Goal: Task Accomplishment & Management: Complete application form

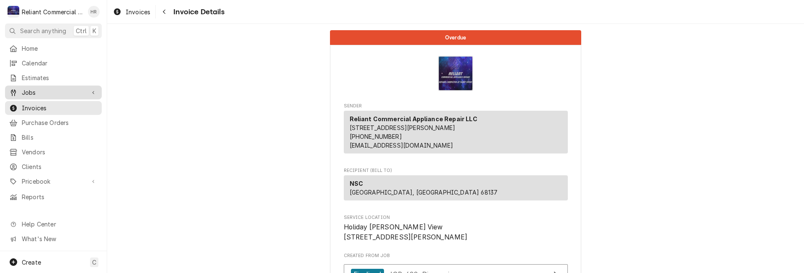
click at [33, 90] on span "Jobs" at bounding box center [53, 92] width 63 height 9
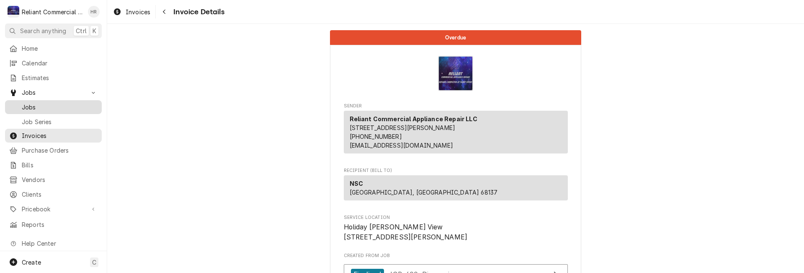
click at [35, 103] on span "Jobs" at bounding box center [60, 107] width 76 height 9
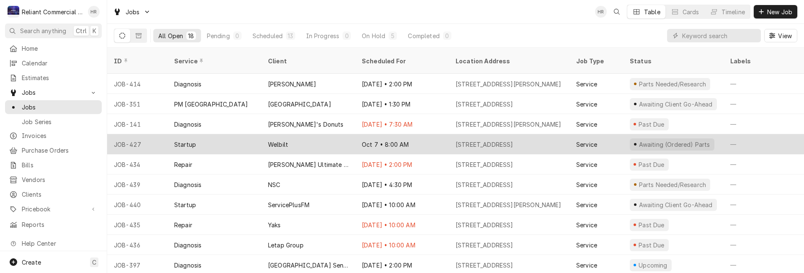
click at [420, 134] on div "Oct 7 • 8:00 AM" at bounding box center [402, 144] width 94 height 20
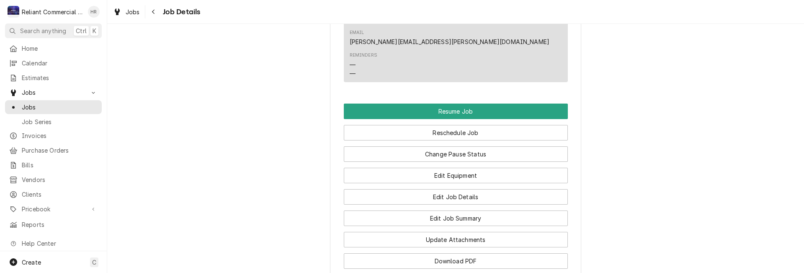
scroll to position [670, 0]
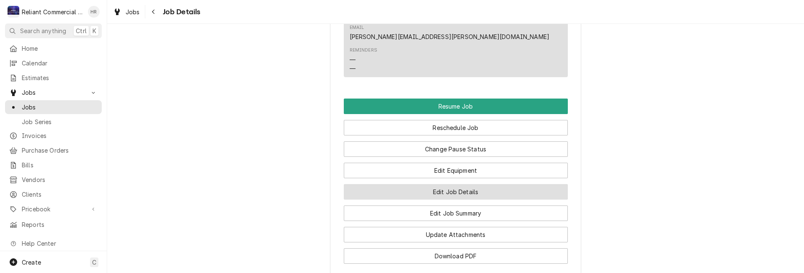
click at [413, 184] on button "Edit Job Details" at bounding box center [456, 191] width 224 height 15
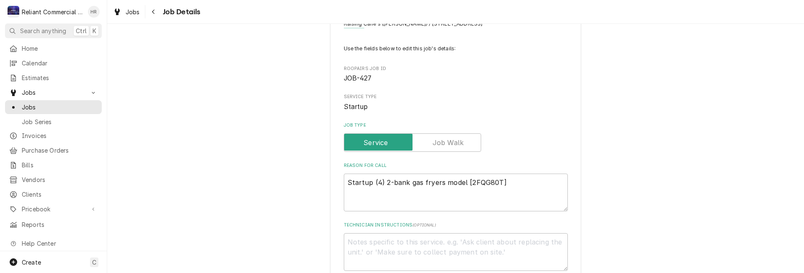
scroll to position [84, 0]
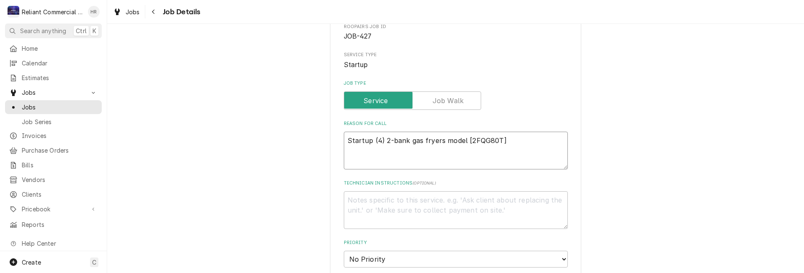
click at [346, 140] on textarea "Startup (4) 2-bank gas fryers model [2FQG80T]" at bounding box center [456, 150] width 224 height 38
type textarea "x"
type textarea "*Startup (4) 2-bank gas fryers model [2FQG80T]"
type textarea "x"
type textarea "*CStartup (4) 2-bank gas fryers model [2FQG80T]"
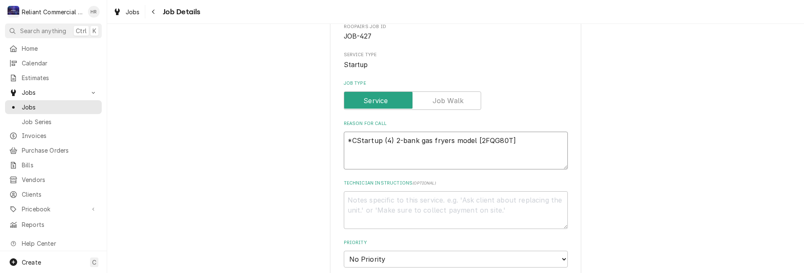
type textarea "x"
type textarea "*CAStartup (4) 2-bank gas fryers model [2FQG80T]"
type textarea "x"
type textarea "*CA3Startup (4) 2-bank gas fryers model [2FQG80T]"
type textarea "x"
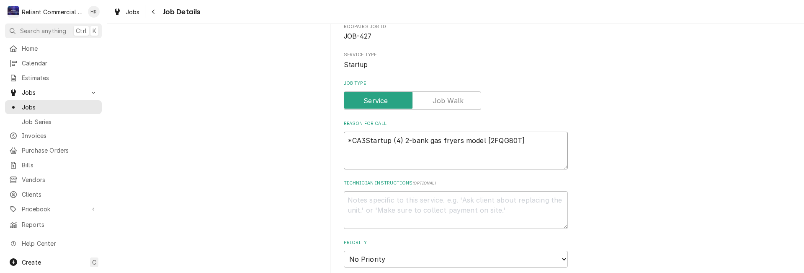
type textarea "*CA31Startup (4) 2-bank gas fryers model [2FQG80T]"
type textarea "x"
type textarea "*CA314Startup (4) 2-bank gas fryers model [2FQG80T]"
type textarea "x"
type textarea "*CA3146Startup (4) 2-bank gas fryers model [2FQG80T]"
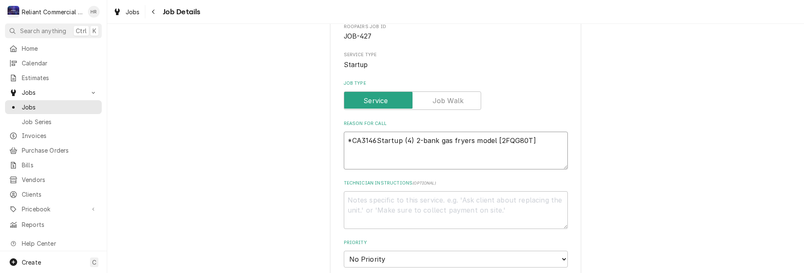
type textarea "x"
type textarea "*CA31465Startup (4) 2-bank gas fryers model [2FQG80T]"
type textarea "x"
type textarea "*CA314655Startup (4) 2-bank gas fryers model [2FQG80T]"
type textarea "x"
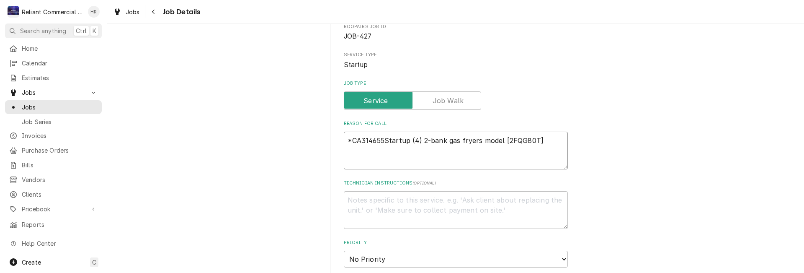
type textarea "*CA314655*Startup (4) 2-bank gas fryers model [2FQG80T]"
type textarea "x"
type textarea "*CA314655* Startup (4) 2-bank gas fryers model [2FQG80T]"
type textarea "x"
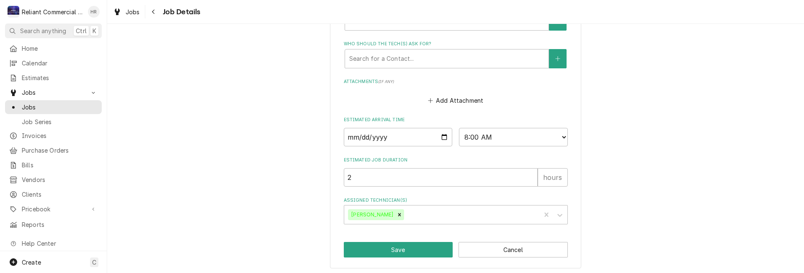
scroll to position [430, 0]
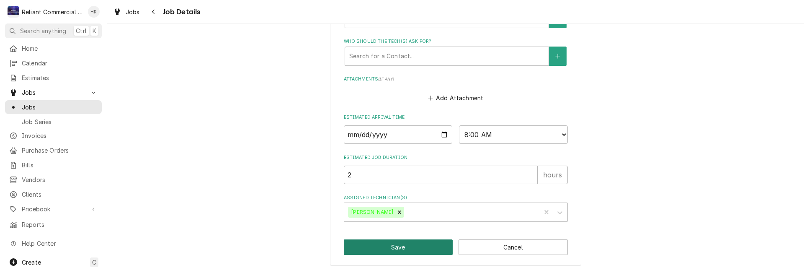
type textarea "*CA314655* Startup (4) 2-bank gas fryers model [2FQG80T]"
click at [414, 245] on button "Save" at bounding box center [398, 246] width 109 height 15
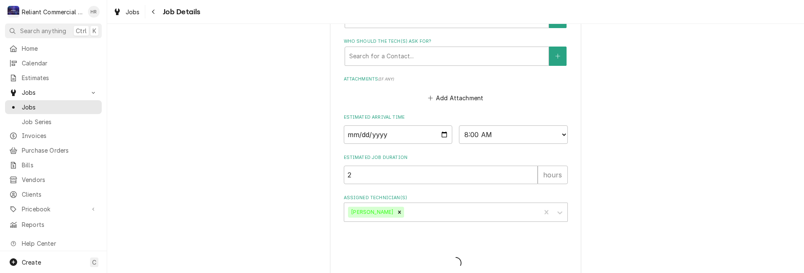
type textarea "x"
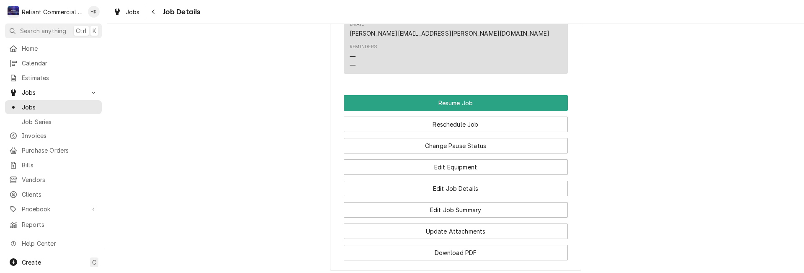
scroll to position [670, 0]
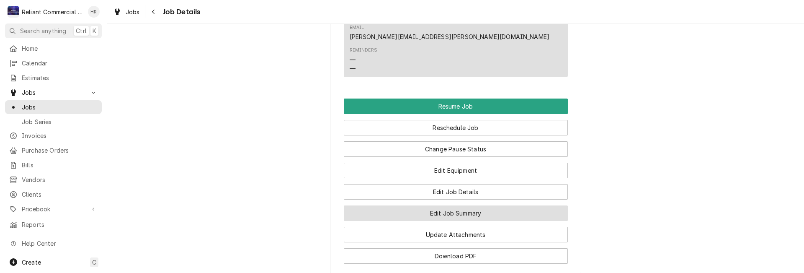
click at [448, 205] on button "Edit Job Summary" at bounding box center [456, 212] width 224 height 15
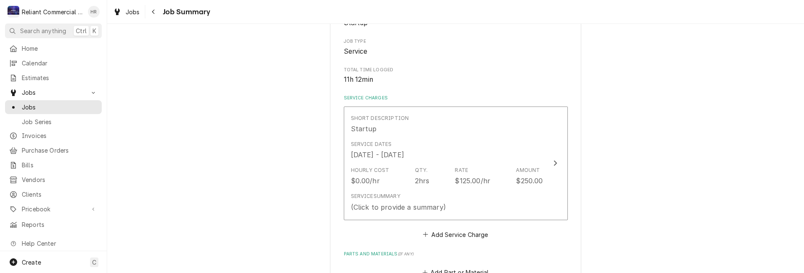
scroll to position [167, 0]
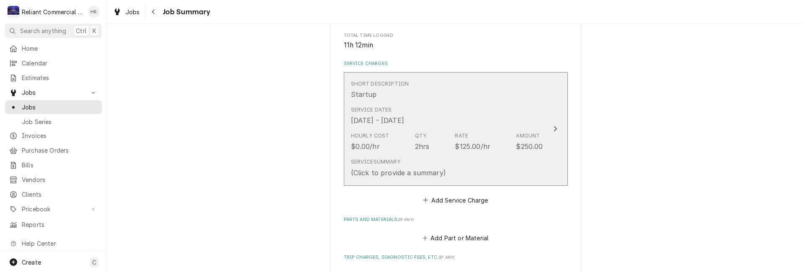
click at [463, 100] on div "Short Description Startup" at bounding box center [447, 90] width 192 height 26
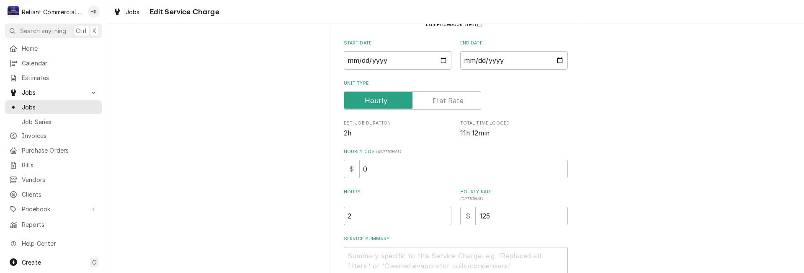
scroll to position [84, 0]
click at [371, 217] on input "2" at bounding box center [398, 215] width 108 height 18
type textarea "x"
type input "5"
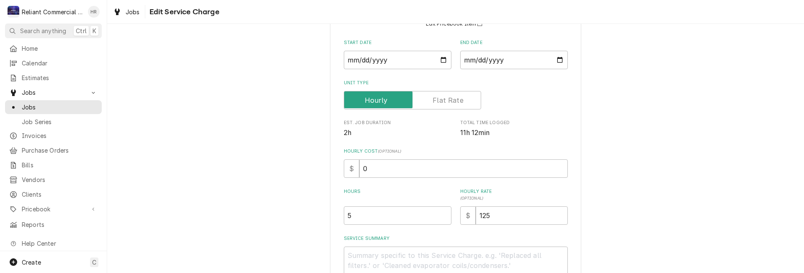
scroll to position [167, 0]
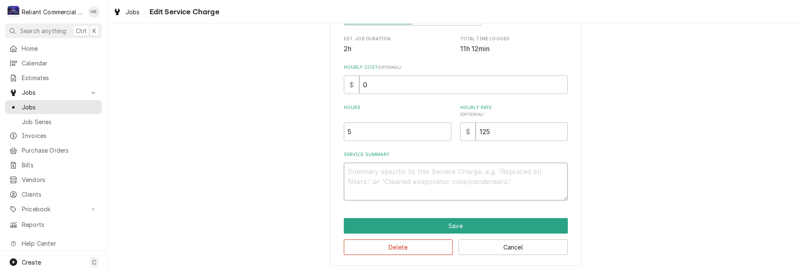
click at [431, 183] on textarea "Service Summary" at bounding box center [456, 181] width 224 height 38
type textarea "x"
type textarea "S"
type textarea "x"
type textarea "St"
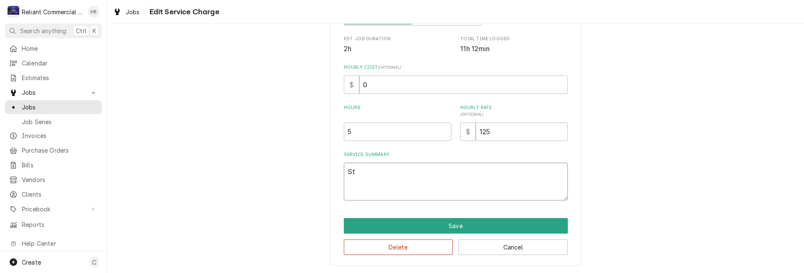
type textarea "x"
type textarea "Sta"
type textarea "x"
type textarea "Star"
type textarea "x"
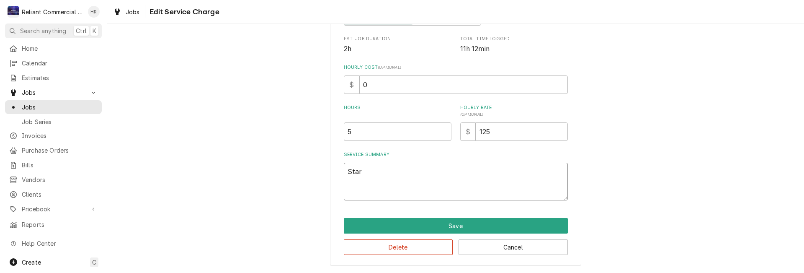
type textarea "Start"
type textarea "x"
type textarea "Startu"
type textarea "x"
type textarea "Startup"
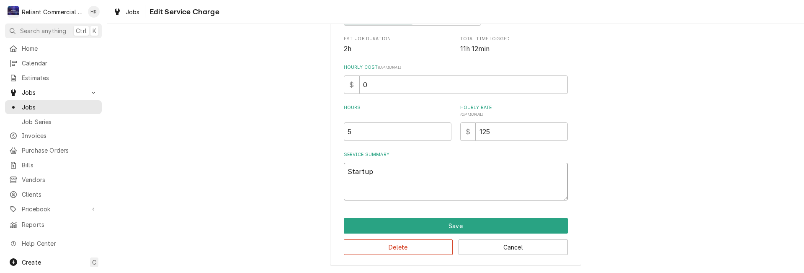
type textarea "x"
type textarea "Startup,"
type textarea "x"
type textarea "Startup,"
type textarea "x"
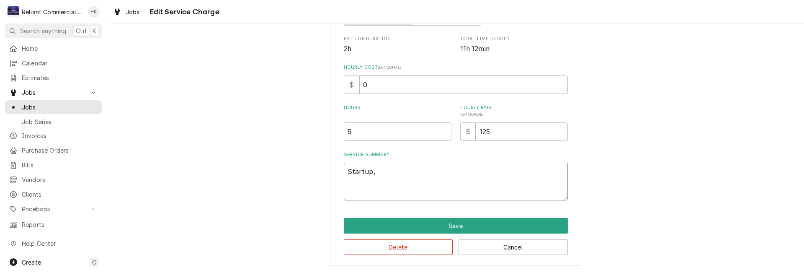
type textarea "Startup, S"
type textarea "x"
type textarea "Startup, So"
type textarea "x"
type textarea "Startup, Sof"
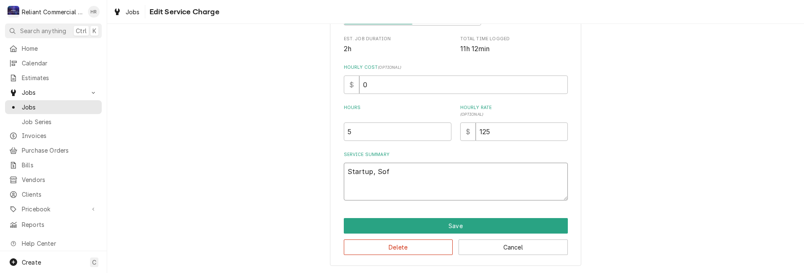
type textarea "x"
type textarea "Startup, Soft"
type textarea "x"
type textarea "Startup, Softw"
type textarea "x"
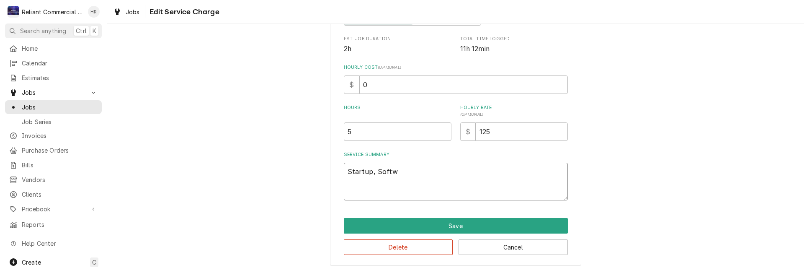
type textarea "Startup, Softwa"
type textarea "x"
type textarea "Startup, Softwar"
type textarea "x"
type textarea "Startup, Software"
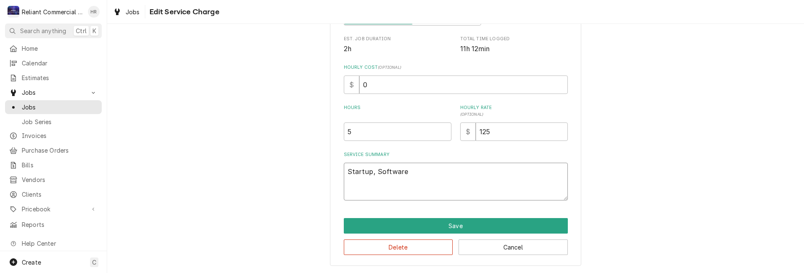
type textarea "x"
type textarea "Startup, Software"
type textarea "x"
type textarea "Startup, Software u"
type textarea "x"
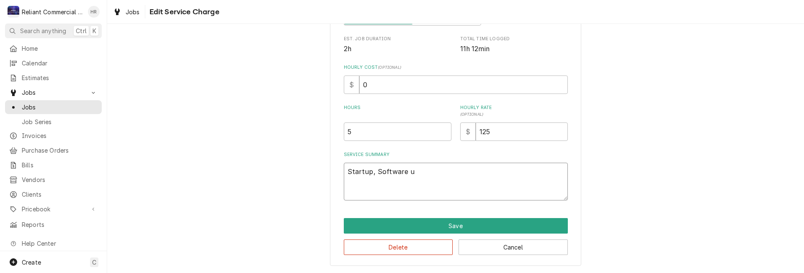
type textarea "Startup, Software up"
type textarea "x"
type textarea "Startup, Software upd"
type textarea "x"
type textarea "Startup, Software upda"
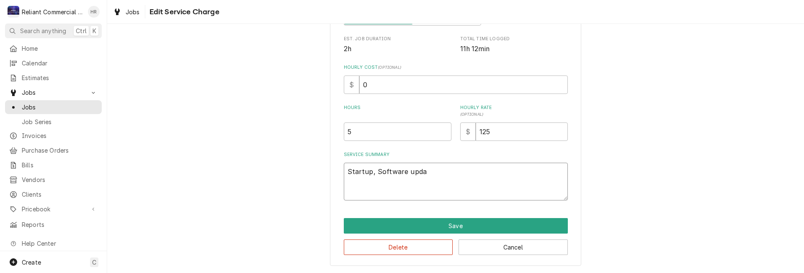
type textarea "x"
type textarea "Startup, Software updat"
type textarea "x"
type textarea "Startup, Software update"
type textarea "x"
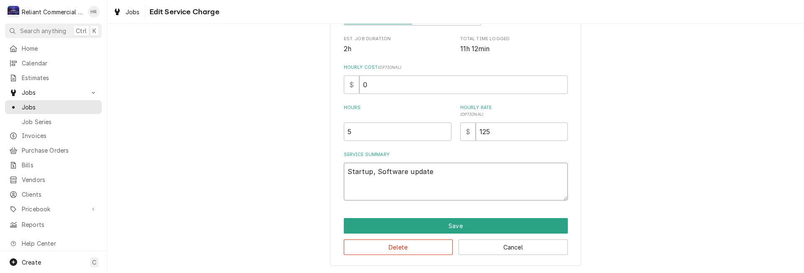
type textarea "Startup, Software update,"
type textarea "x"
type textarea "Startup, Software update,"
type textarea "x"
type textarea "Startup, Software update, a"
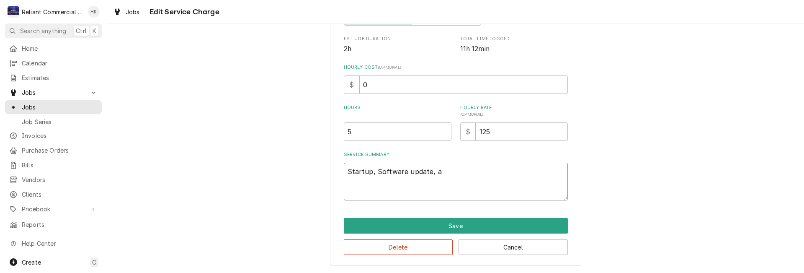
type textarea "x"
type textarea "Startup, Software update, an"
type textarea "x"
type textarea "Startup, Software update, and"
type textarea "x"
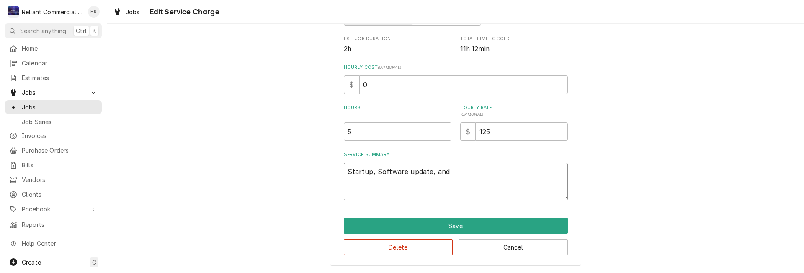
type textarea "Startup, Software update, and"
type textarea "x"
type textarea "Startup, Software update, and f"
type textarea "x"
type textarea "Startup, Software update, and fl"
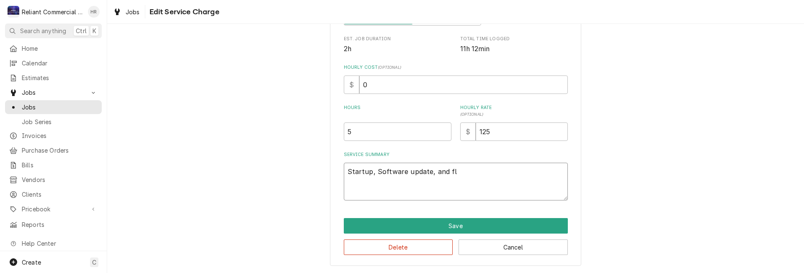
type textarea "x"
type textarea "Startup, Software update, and flo"
type textarea "x"
type textarea "Startup, Software update, and floa"
type textarea "x"
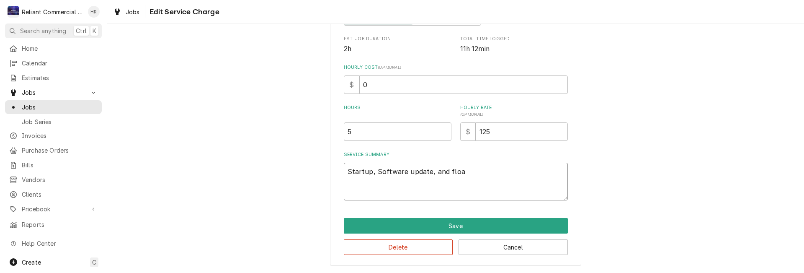
type textarea "Startup, Software update, and float"
type textarea "x"
type textarea "Startup, Software update, and float"
type textarea "x"
type textarea "Startup, Software update, and float c"
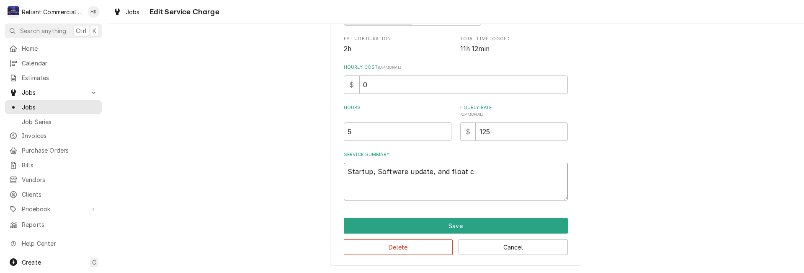
type textarea "x"
type textarea "Startup, Software update, and float cl"
type textarea "x"
type textarea "Startup, Software update, and float cli"
type textarea "x"
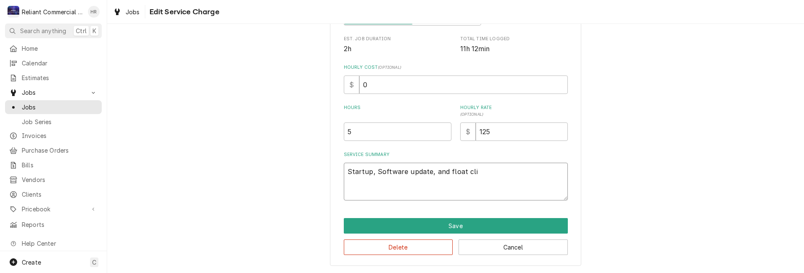
type textarea "Startup, Software update, and float clip"
type textarea "x"
type textarea "Startup, Software update, and float clip"
type textarea "x"
type textarea "Startup, Software update, and float clip r"
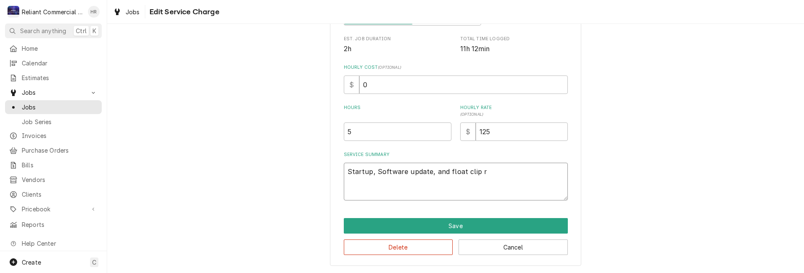
type textarea "x"
type textarea "Startup, Software update, and float clip re"
type textarea "x"
type textarea "Startup, Software update, and float clip rep"
type textarea "x"
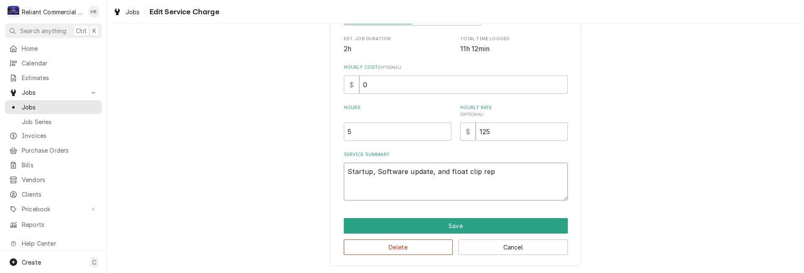
type textarea "Startup, Software update, and float clip repl"
type textarea "x"
type textarea "Startup, Software update, and float clip repla"
type textarea "x"
type textarea "Startup, Software update, and float clip replac"
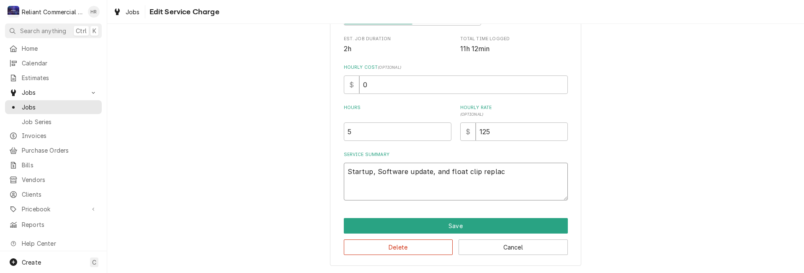
type textarea "x"
type textarea "Startup, Software update, and float clip replace"
type textarea "x"
type textarea "Startup, Software update, and float clip replacem"
type textarea "x"
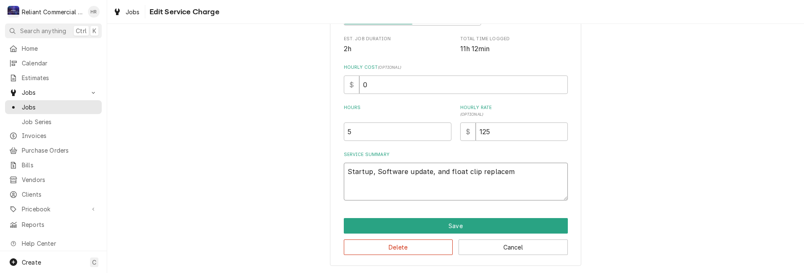
type textarea "Startup, Software update, and float clip replaceme"
type textarea "x"
type textarea "Startup, Software update, and float clip replacemen"
type textarea "x"
type textarea "Startup, Software update, and float clip replacement"
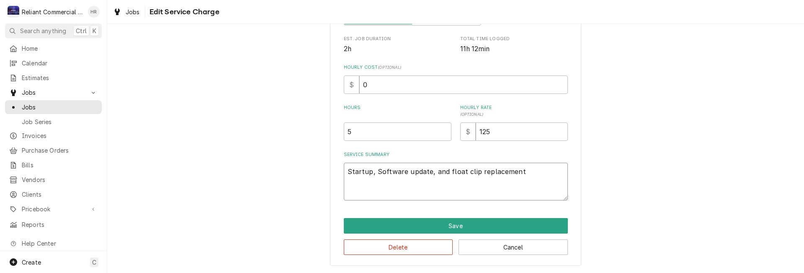
type textarea "x"
type textarea "Startup, Software update, and float clip replacement"
type textarea "x"
type textarea "Startup, Software update, and float clip replacement o"
type textarea "x"
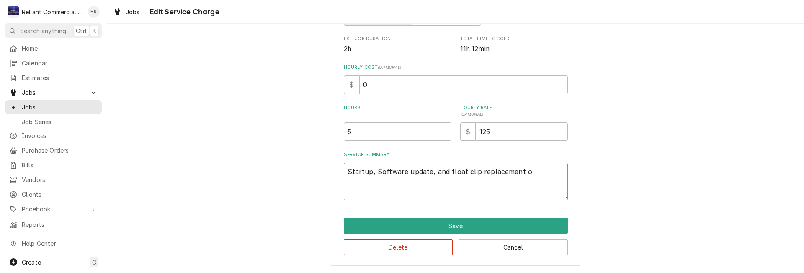
type textarea "Startup, Software update, and float clip replacement on"
type textarea "x"
type textarea "Startup, Software update, and float clip replacement on"
type textarea "x"
type textarea "Startup, Software update, and float clip replacement on 4"
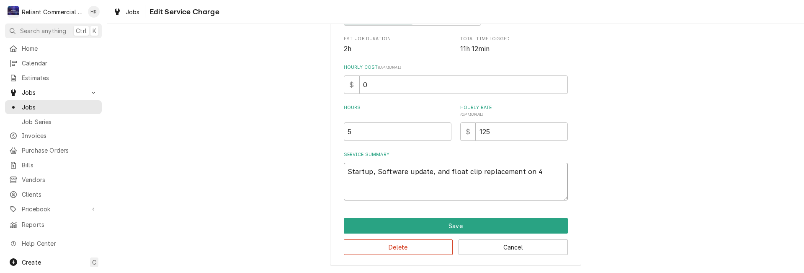
type textarea "x"
type textarea "Startup, Software update, and float clip replacement on 4"
type textarea "x"
type textarea "Startup, Software update, and float clip replacement on 4 b"
type textarea "x"
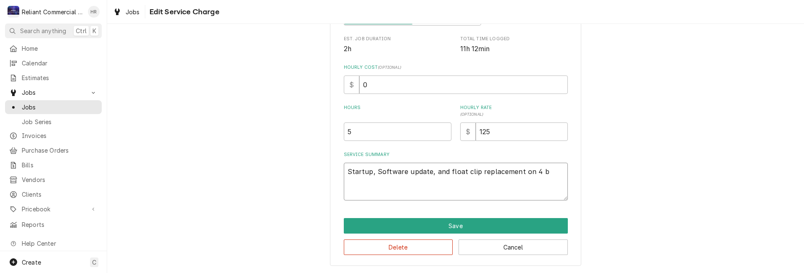
type textarea "Startup, Software update, and float clip replacement on 4 ba"
type textarea "x"
type textarea "Startup, Software update, and float clip replacement on 4 ban"
type textarea "x"
type textarea "Startup, Software update, and float clip replacement on 4 bank"
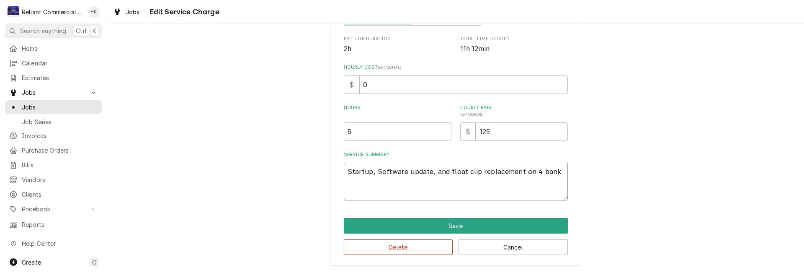
type textarea "x"
type textarea "Startup, Software update, and float clip replacement on 4 banks"
type textarea "x"
type textarea "Startup, Software update, and float clip replacement on 4 banks"
type textarea "x"
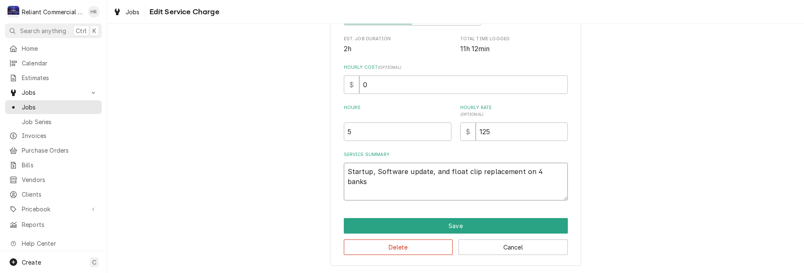
type textarea "Startup, Software update, and float clip replacement on 4 banks o"
type textarea "x"
type textarea "Startup, Software update, and float clip replacement on 4 banks of"
type textarea "x"
type textarea "Startup, Software update, and float clip replacement on 4 banks of"
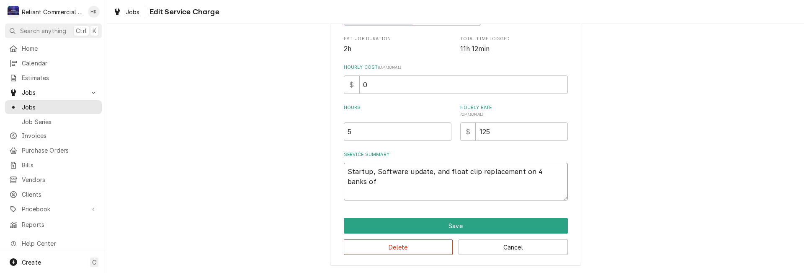
type textarea "x"
type textarea "Startup, Software update, and float clip replacement on 4 banks of f"
type textarea "x"
type textarea "Startup, Software update, and float clip replacement on 4 banks of fr"
type textarea "x"
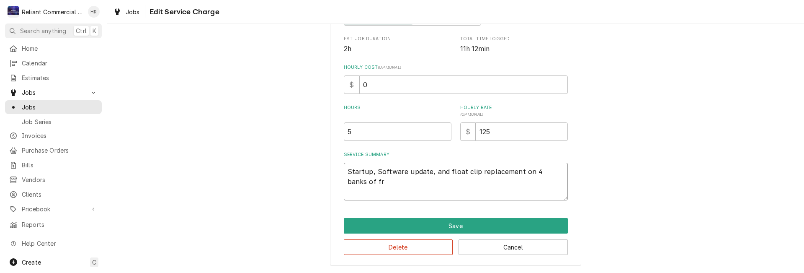
type textarea "Startup, Software update, and float clip replacement on 4 banks of fry"
type textarea "x"
type textarea "Startup, Software update, and float clip replacement on 4 banks of frye"
type textarea "x"
type textarea "Startup, Software update, and float clip replacement on 4 banks of fryer"
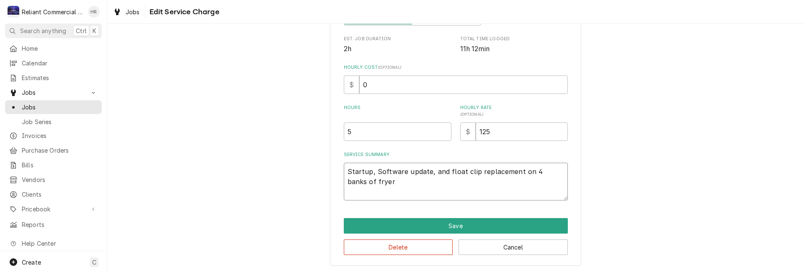
type textarea "x"
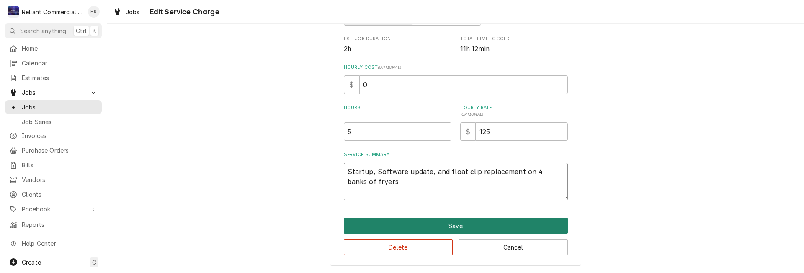
type textarea "Startup, Software update, and float clip replacement on 4 banks of fryers"
click at [456, 223] on button "Save" at bounding box center [456, 225] width 224 height 15
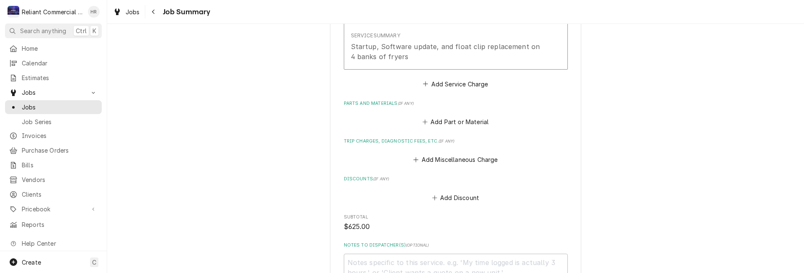
scroll to position [293, 0]
click at [458, 158] on button "Add Miscellaneous Charge" at bounding box center [455, 160] width 87 height 12
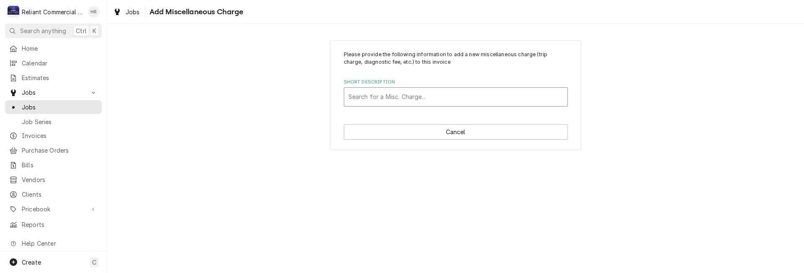
click at [442, 95] on div "Short Description" at bounding box center [455, 96] width 215 height 15
click at [394, 98] on div "Short Description" at bounding box center [455, 96] width 215 height 15
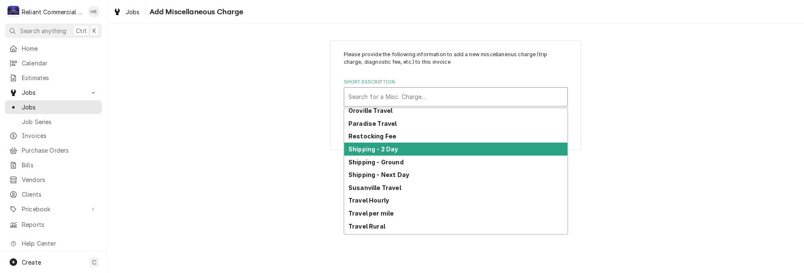
scroll to position [382, 0]
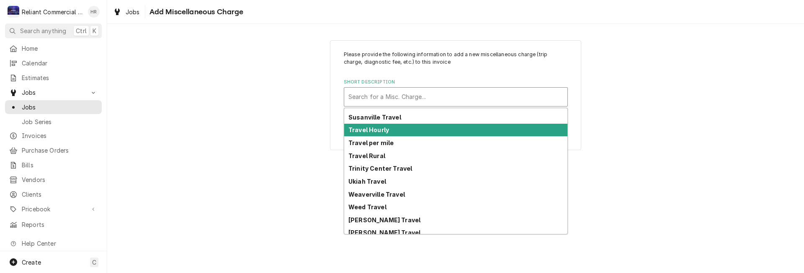
click at [387, 129] on strong "Travel Hourly" at bounding box center [368, 129] width 41 height 7
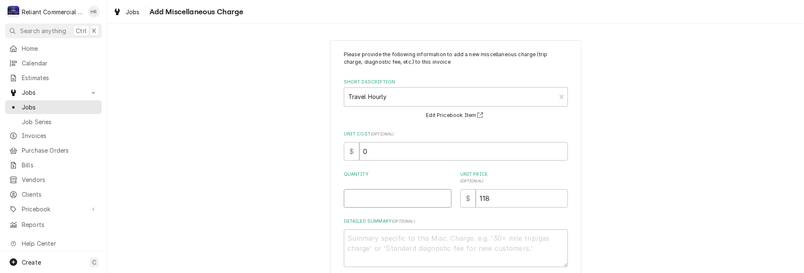
click at [395, 201] on input "Quantity" at bounding box center [398, 198] width 108 height 18
type textarea "x"
type input "2"
drag, startPoint x: 512, startPoint y: 196, endPoint x: 457, endPoint y: 201, distance: 55.1
click at [462, 199] on div "$ 118" at bounding box center [514, 198] width 108 height 18
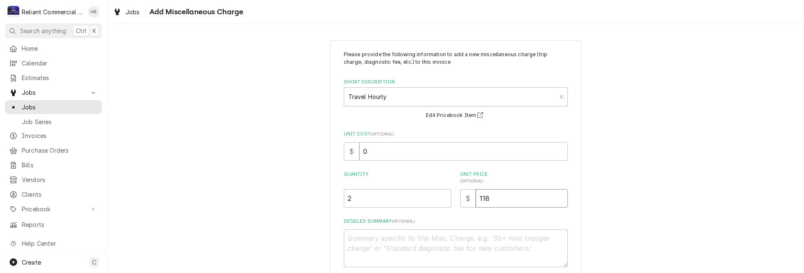
type textarea "x"
type input "1"
type textarea "x"
type input "12"
type textarea "x"
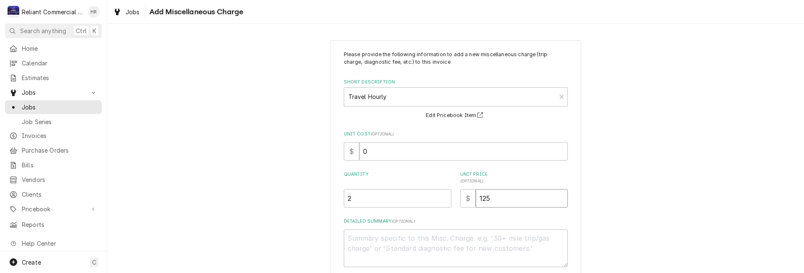
type input "125"
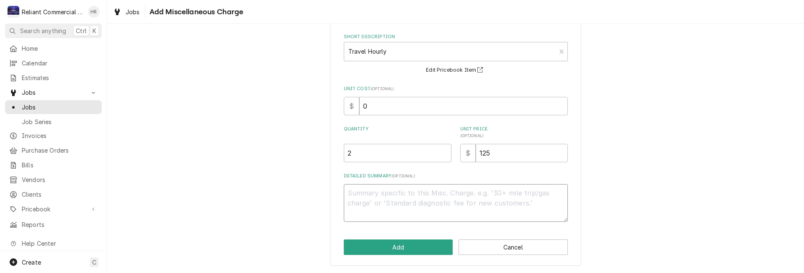
click at [430, 208] on textarea "Detailed Summary ( optional )" at bounding box center [456, 203] width 224 height 38
type textarea "x"
type textarea "3"
type textarea "x"
type textarea "3"
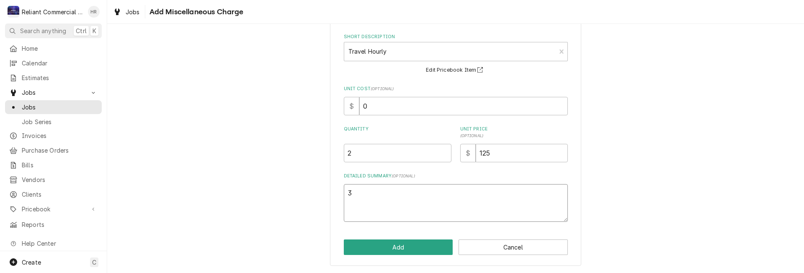
type textarea "x"
type textarea "3 t"
type textarea "x"
type textarea "3 tr"
type textarea "x"
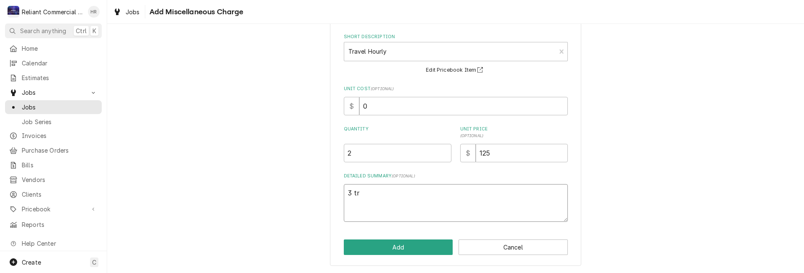
type textarea "3 tri"
type textarea "x"
type textarea "3 trip"
type textarea "x"
type textarea "3 trips"
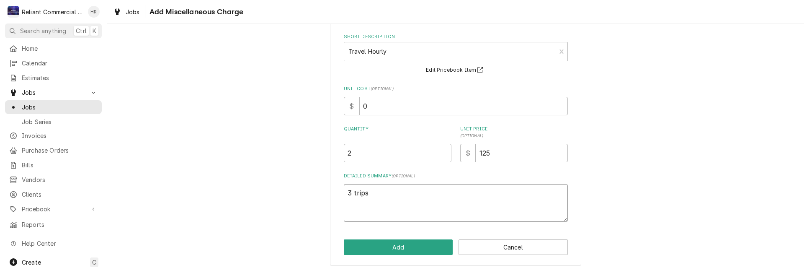
type textarea "x"
type textarea "3 trips"
type textarea "x"
type textarea "3 trips t"
type textarea "x"
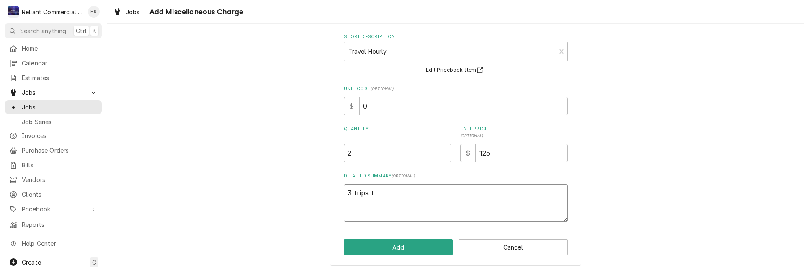
type textarea "3 trips to"
type textarea "x"
type textarea "3 trips to"
type textarea "x"
type textarea "3 trips to s"
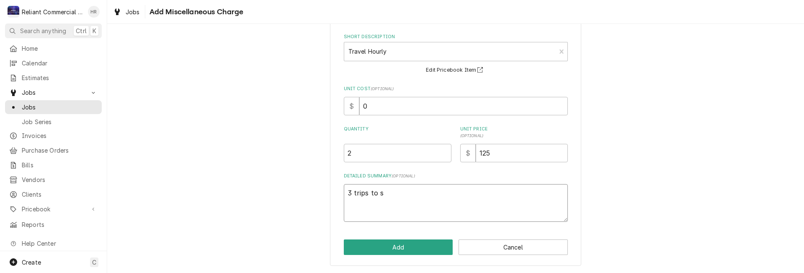
type textarea "x"
type textarea "3 trips to si"
type textarea "x"
type textarea "3 trips to sit"
type textarea "x"
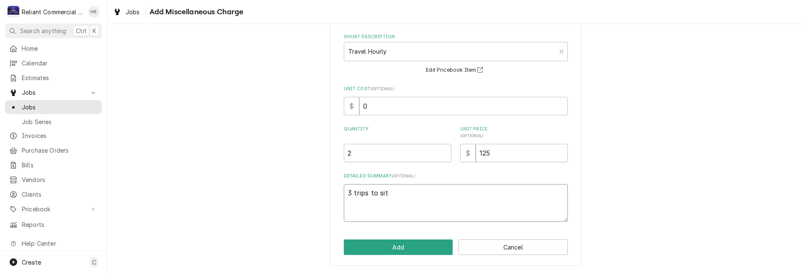
type textarea "3 trips to site"
type textarea "x"
type textarea "3 trips to site"
type textarea "x"
type textarea "3 trips to site"
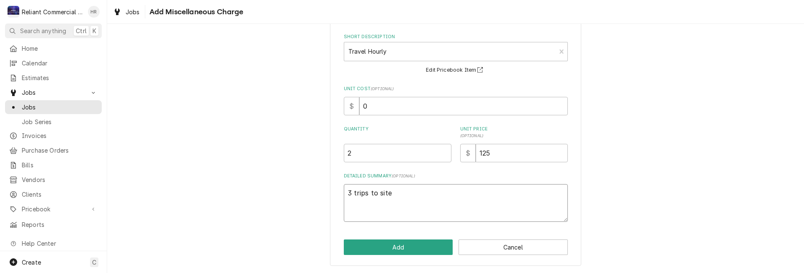
type textarea "x"
type textarea "3 trips to site."
type textarea "x"
type textarea "3 trips to site."
type textarea "x"
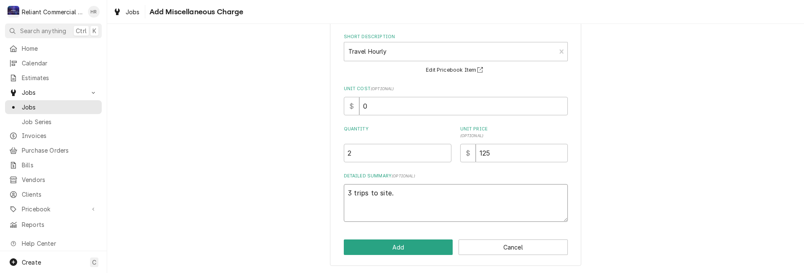
type textarea "3 trips to site. H"
type textarea "x"
type textarea "3 trips to site. Ha"
click at [419, 191] on textarea "3 trips to site. Had to rechedule 1st trip" at bounding box center [456, 203] width 224 height 38
click at [489, 191] on textarea "3 trips to site. Had to reschedule 1st trip" at bounding box center [456, 203] width 224 height 38
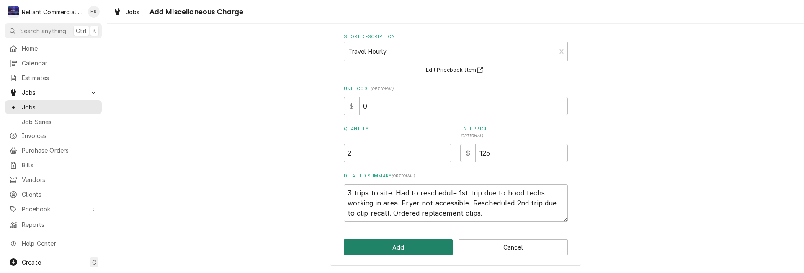
click at [403, 247] on button "Add" at bounding box center [398, 246] width 109 height 15
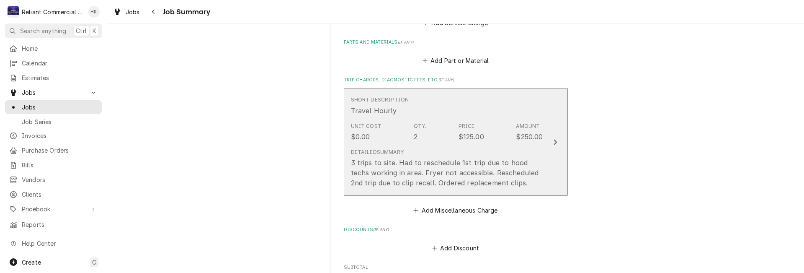
scroll to position [419, 0]
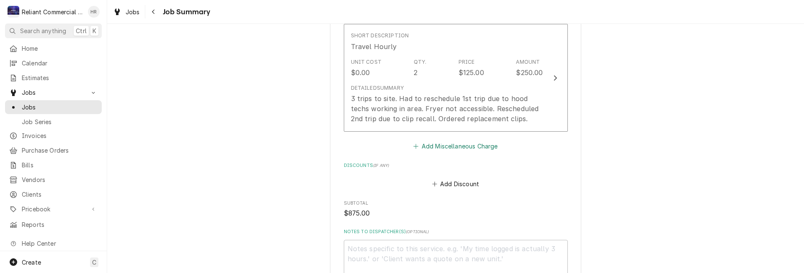
click at [449, 144] on button "Add Miscellaneous Charge" at bounding box center [455, 146] width 87 height 12
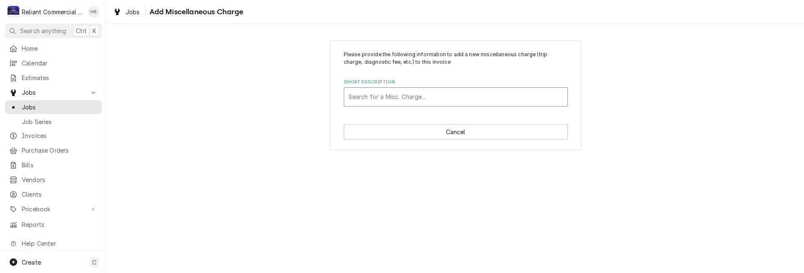
click at [412, 92] on div "Short Description" at bounding box center [455, 96] width 215 height 15
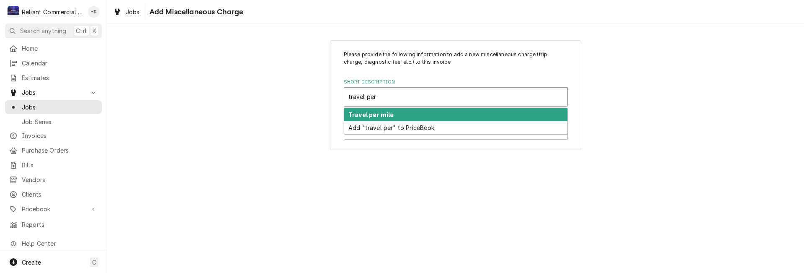
click at [391, 115] on strong "Travel per mile" at bounding box center [370, 114] width 45 height 7
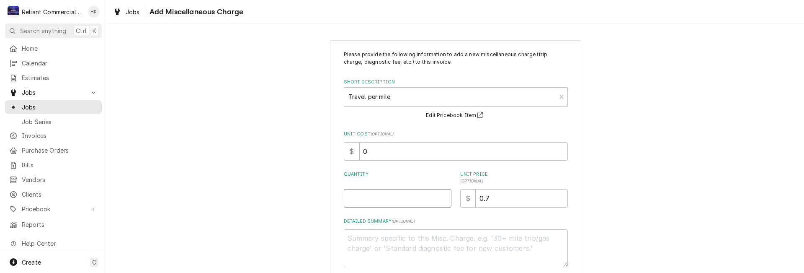
click at [391, 202] on input "Quantity" at bounding box center [398, 198] width 108 height 18
drag, startPoint x: 519, startPoint y: 200, endPoint x: 460, endPoint y: 203, distance: 59.1
click at [461, 202] on div "$ 0.7" at bounding box center [514, 198] width 108 height 18
click at [651, 177] on div "Please provide the following information to add a new miscellaneous charge (tri…" at bounding box center [455, 175] width 697 height 285
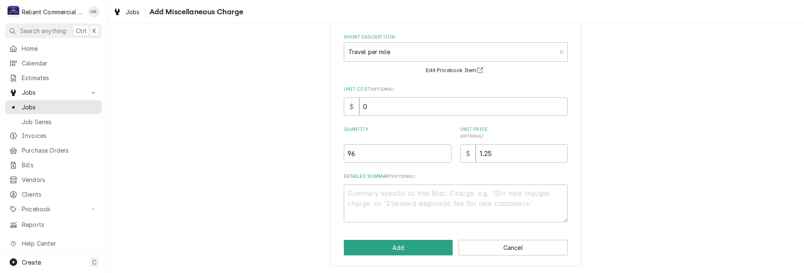
scroll to position [45, 0]
click at [468, 197] on textarea "Detailed Summary ( optional )" at bounding box center [456, 203] width 224 height 38
click at [419, 243] on button "Add" at bounding box center [398, 246] width 109 height 15
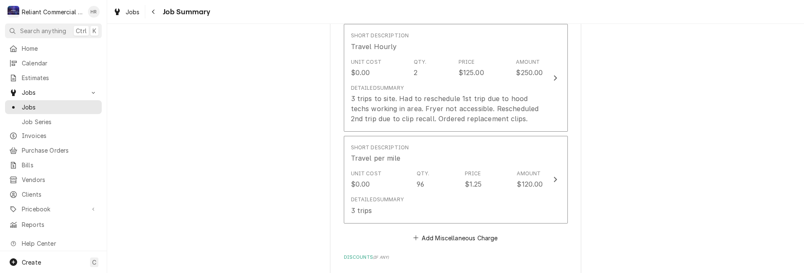
scroll to position [628, 0]
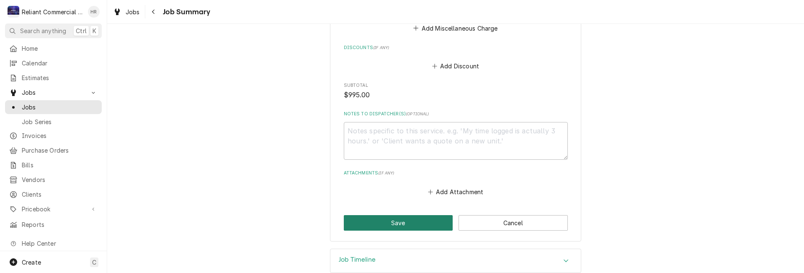
click at [399, 221] on button "Save" at bounding box center [398, 222] width 109 height 15
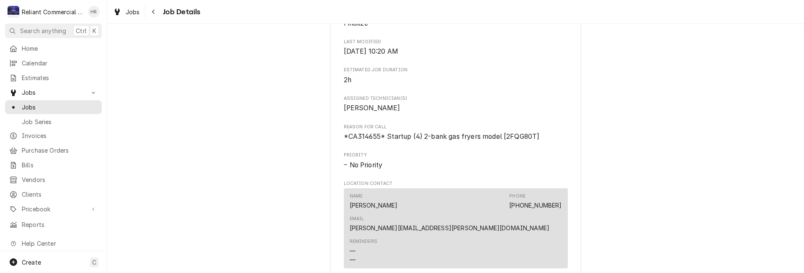
scroll to position [712, 0]
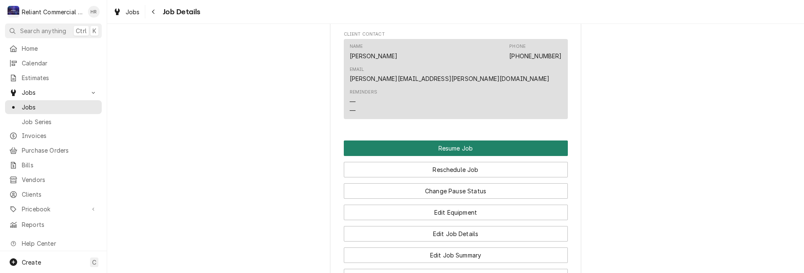
click at [459, 140] on button "Resume Job" at bounding box center [456, 147] width 224 height 15
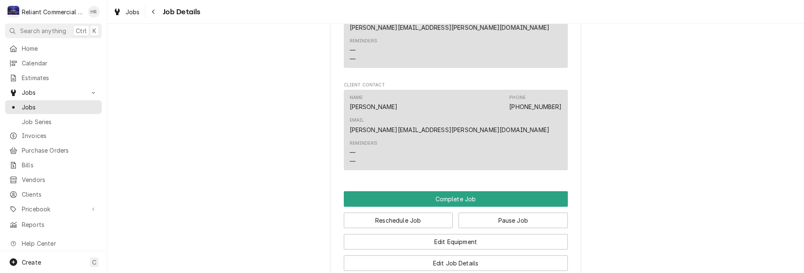
scroll to position [575, 0]
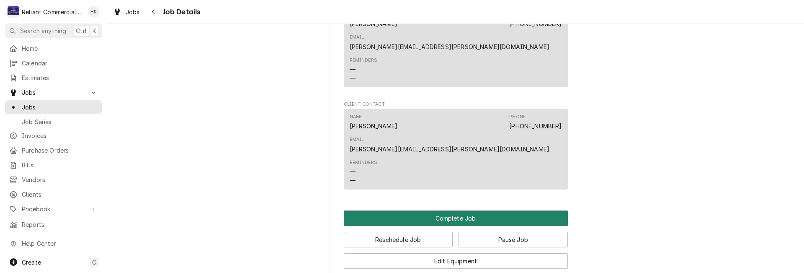
click at [451, 210] on button "Complete Job" at bounding box center [456, 217] width 224 height 15
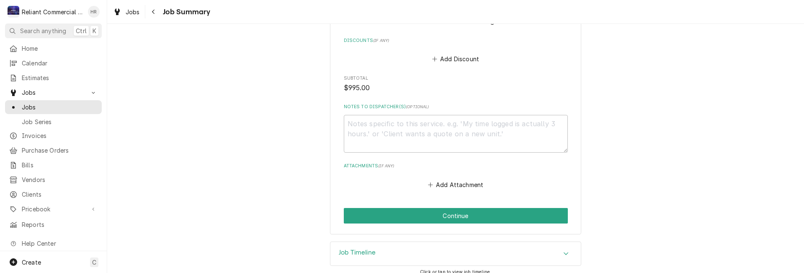
scroll to position [644, 0]
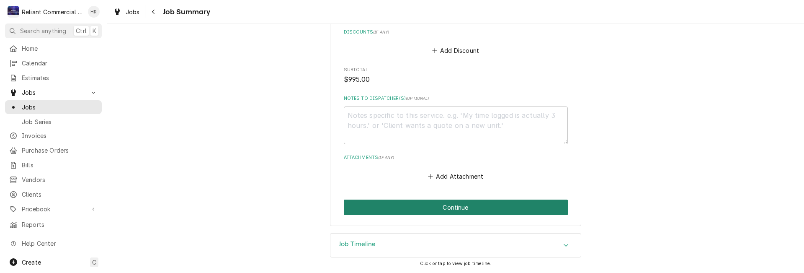
click at [462, 208] on button "Continue" at bounding box center [456, 206] width 224 height 15
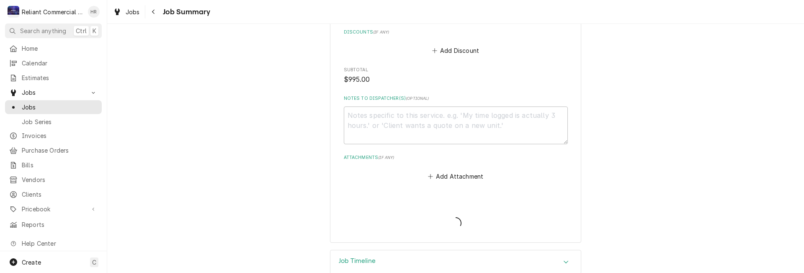
type textarea "x"
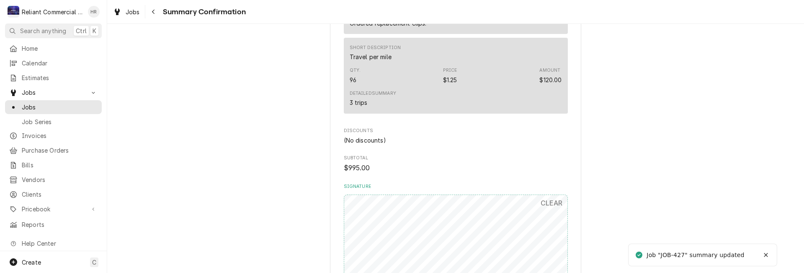
scroll to position [586, 0]
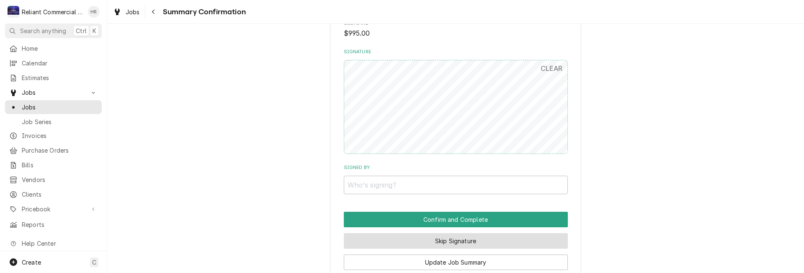
click at [446, 233] on button "Skip Signature" at bounding box center [456, 240] width 224 height 15
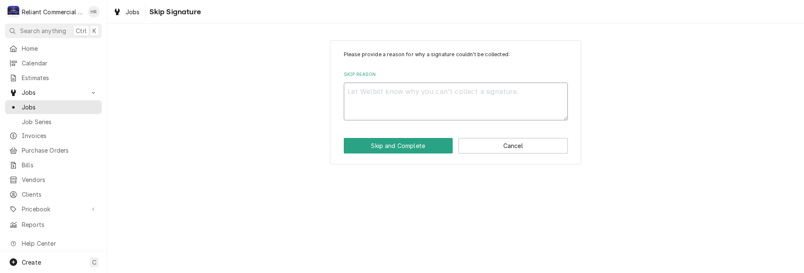
click at [389, 89] on textarea "Skip Reason" at bounding box center [456, 101] width 224 height 38
type textarea "x"
type textarea "H"
type textarea "x"
type textarea "He"
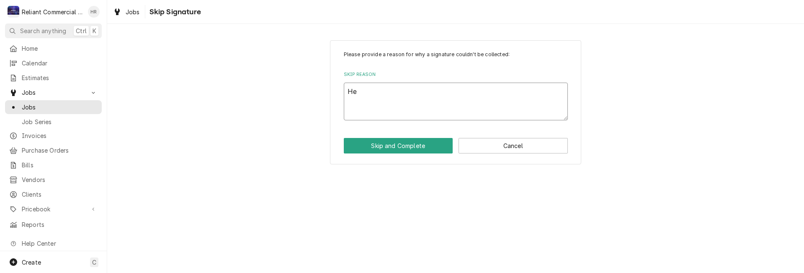
type textarea "x"
type textarea "Hea"
type textarea "x"
type textarea "Heat"
type textarea "x"
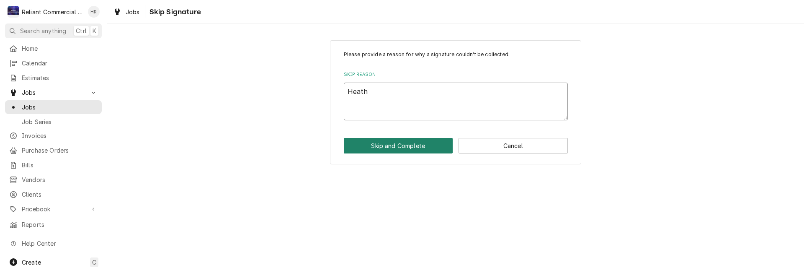
type textarea "Heath"
click at [402, 143] on button "Skip and Complete" at bounding box center [398, 145] width 109 height 15
type textarea "x"
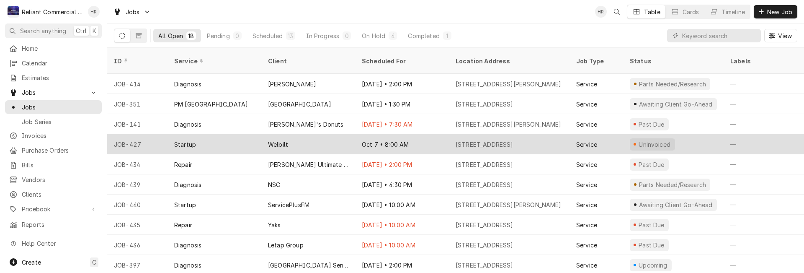
click at [321, 134] on div "Welbilt" at bounding box center [308, 144] width 94 height 20
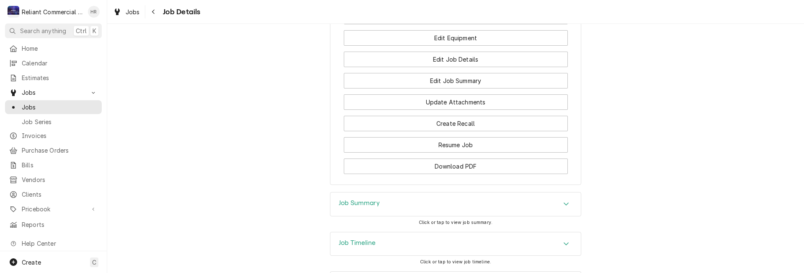
scroll to position [716, 0]
click at [480, 190] on div "Job Summary" at bounding box center [455, 201] width 250 height 23
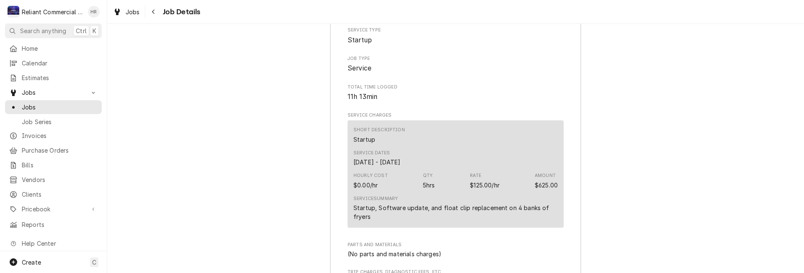
scroll to position [968, 0]
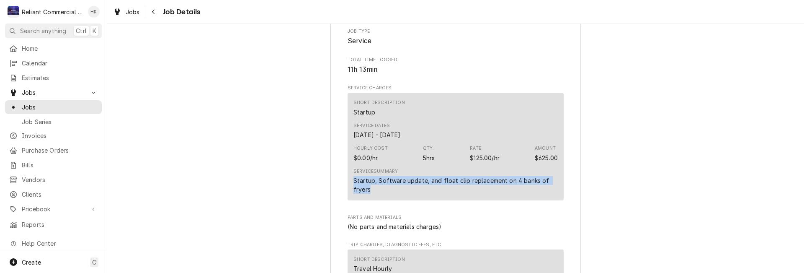
drag, startPoint x: 350, startPoint y: 144, endPoint x: 376, endPoint y: 155, distance: 28.7
click at [376, 176] on div "Startup, Software update, and float clip replacement on 4 banks of fryers" at bounding box center [455, 185] width 204 height 18
copy div "Startup, Software update, and float clip replacement on 4 banks of fryers"
click at [373, 176] on div "Startup, Software update, and float clip replacement on 4 banks of fryers" at bounding box center [455, 185] width 204 height 18
drag, startPoint x: 376, startPoint y: 150, endPoint x: 351, endPoint y: 145, distance: 25.2
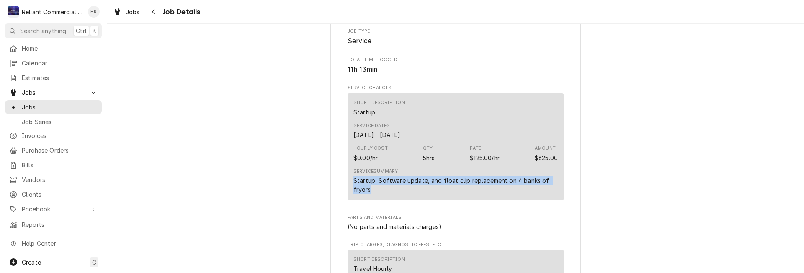
click at [353, 176] on div "Startup, Software update, and float clip replacement on 4 banks of fryers" at bounding box center [455, 185] width 204 height 18
copy div "Startup, Software update, and float clip replacement on 4 banks of fryers"
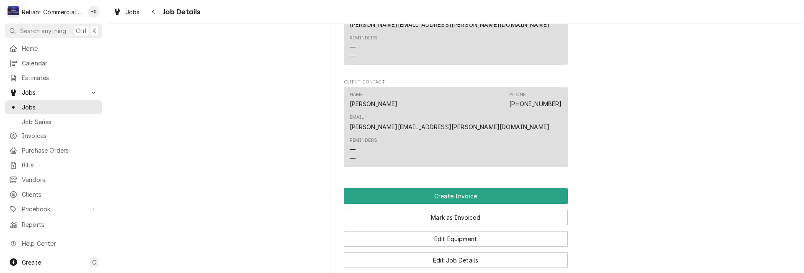
scroll to position [549, 0]
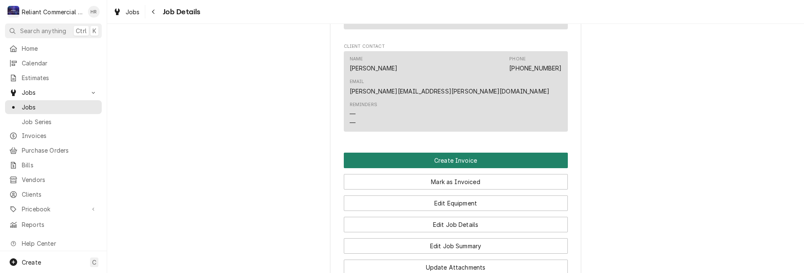
click at [468, 152] on button "Create Invoice" at bounding box center [456, 159] width 224 height 15
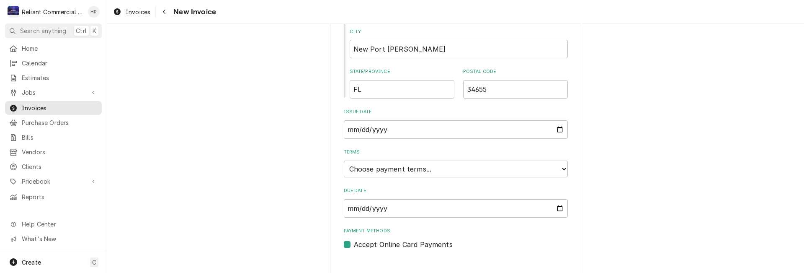
scroll to position [431, 0]
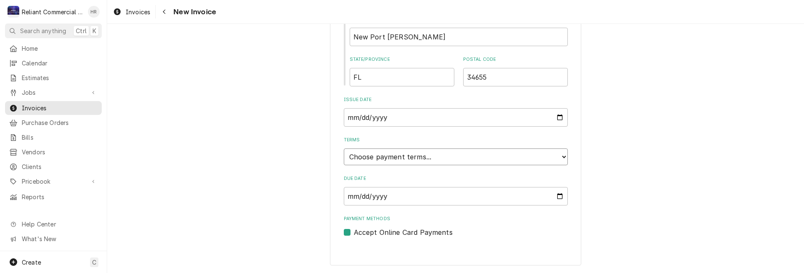
click at [469, 158] on select "Choose payment terms... Same Day Net 7 Net 14 Net 21 Net 30 Net 45 Net 60 Net 90" at bounding box center [456, 156] width 224 height 17
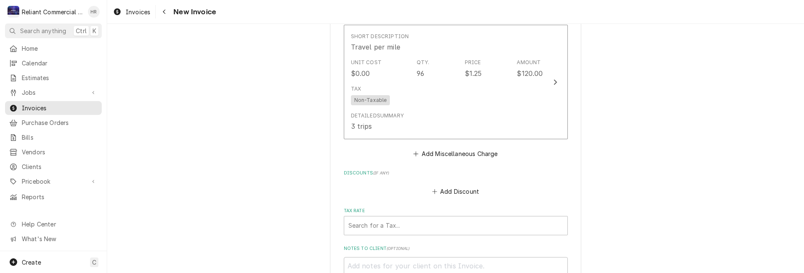
scroll to position [1226, 0]
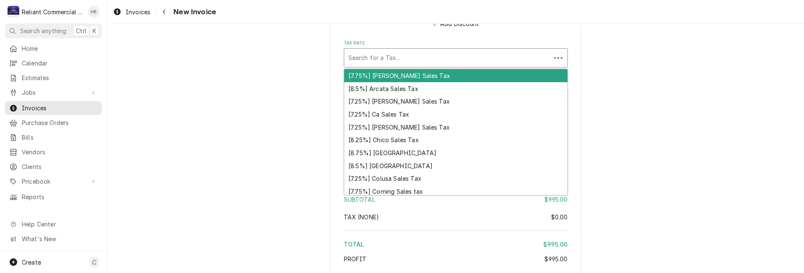
click at [404, 64] on div "Tax Rate" at bounding box center [447, 57] width 198 height 15
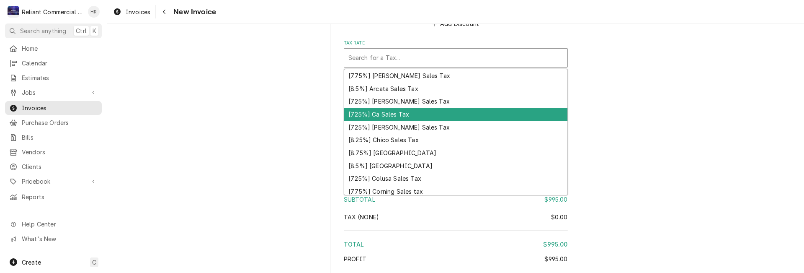
click at [379, 114] on div "[7.25%] Ca Sales Tax" at bounding box center [455, 114] width 223 height 13
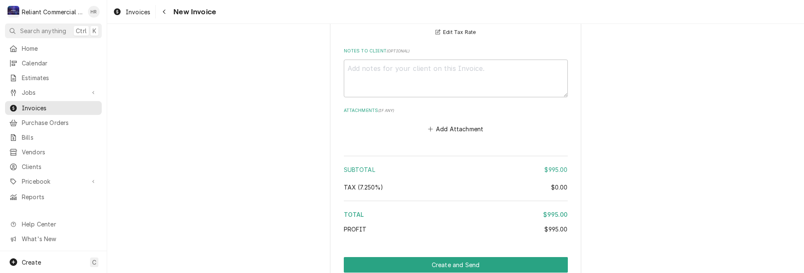
scroll to position [1309, 0]
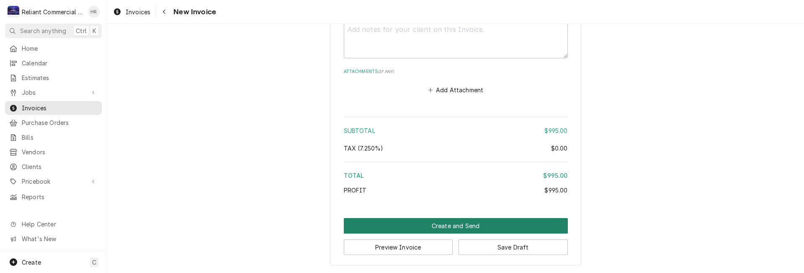
click at [451, 222] on button "Create and Send" at bounding box center [456, 225] width 224 height 15
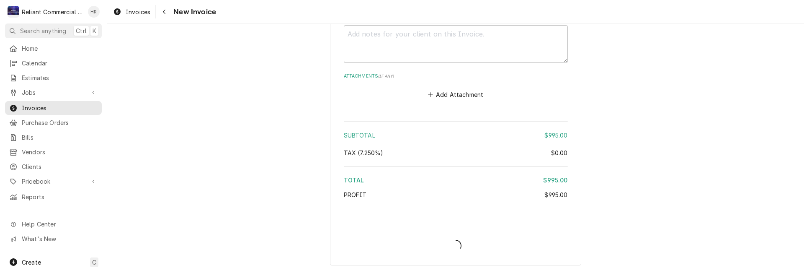
scroll to position [1305, 0]
type textarea "x"
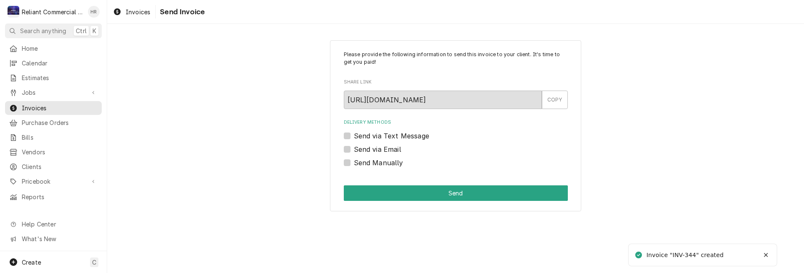
click at [354, 161] on label "Send Manually" at bounding box center [378, 162] width 49 height 10
click at [354, 161] on input "Send Manually" at bounding box center [466, 166] width 224 height 18
checkbox input "true"
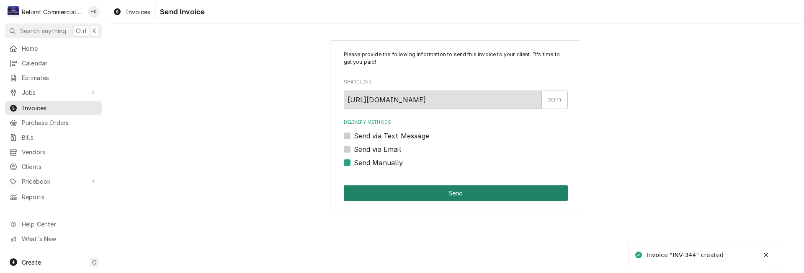
click at [430, 196] on button "Send" at bounding box center [456, 192] width 224 height 15
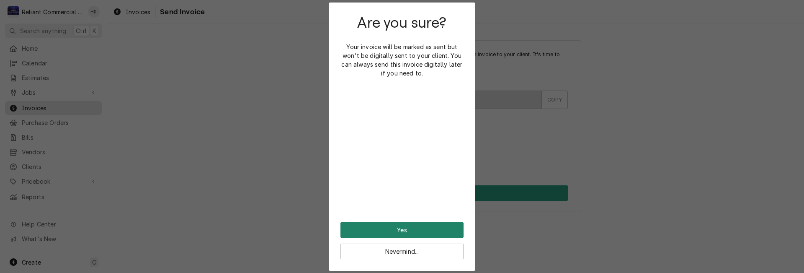
click at [407, 225] on button "Yes" at bounding box center [401, 229] width 123 height 15
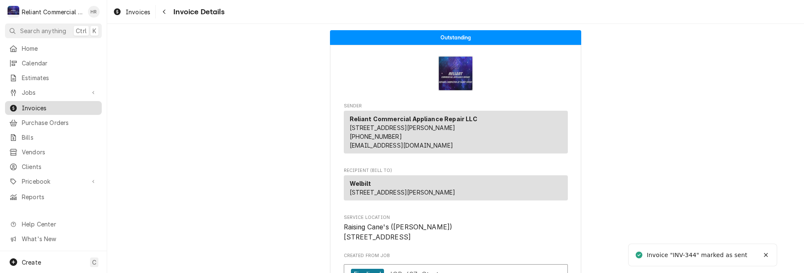
click at [34, 103] on span "Invoices" at bounding box center [60, 107] width 76 height 9
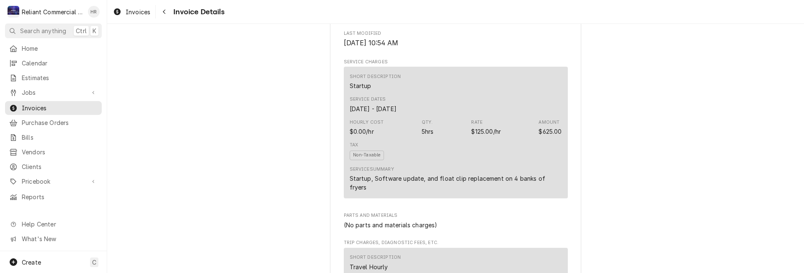
scroll to position [502, 0]
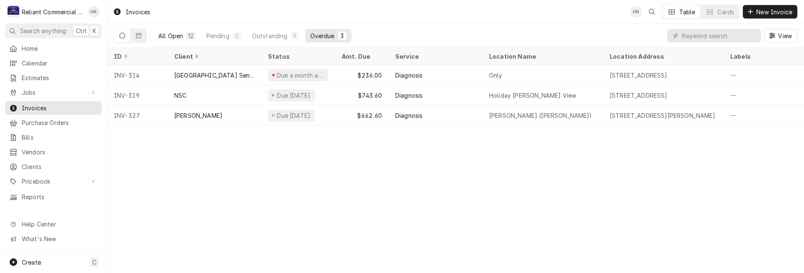
click at [169, 33] on div "All Open" at bounding box center [170, 35] width 25 height 9
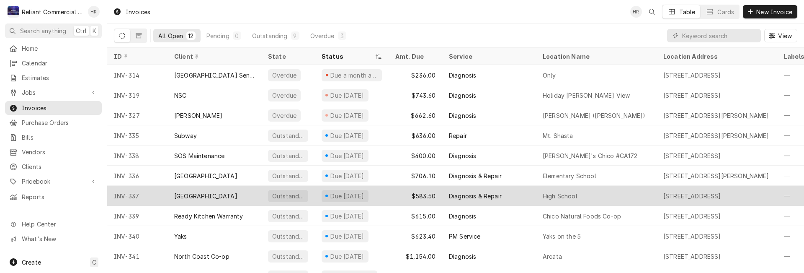
scroll to position [39, 0]
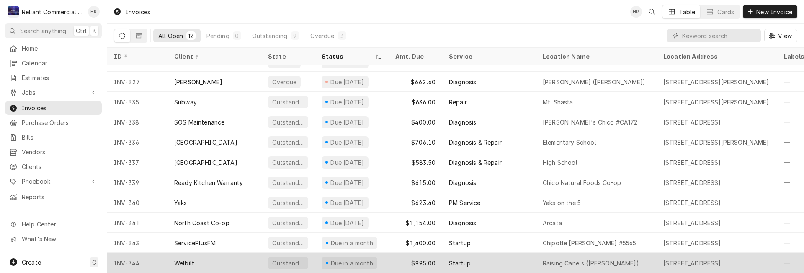
click at [240, 257] on div "Welbilt" at bounding box center [214, 262] width 94 height 20
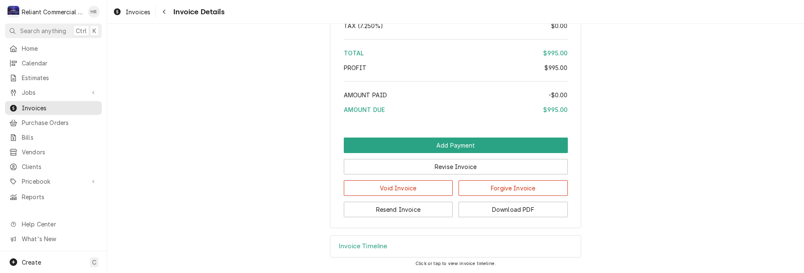
scroll to position [1066, 0]
click at [507, 209] on button "Download PDF" at bounding box center [513, 208] width 109 height 15
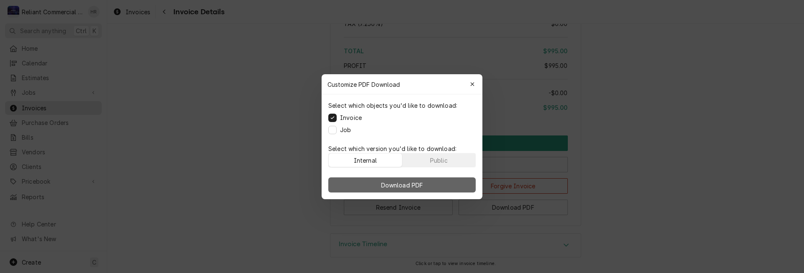
click at [390, 186] on span "Download PDF" at bounding box center [402, 184] width 46 height 9
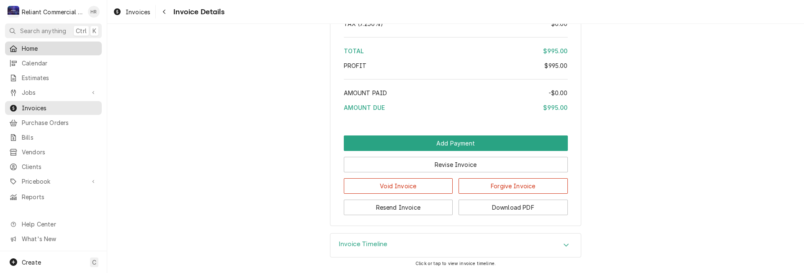
click at [26, 44] on span "Home" at bounding box center [60, 48] width 76 height 9
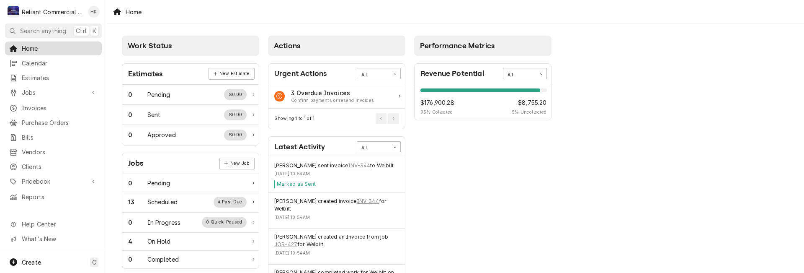
click at [31, 47] on span "Home" at bounding box center [60, 48] width 76 height 9
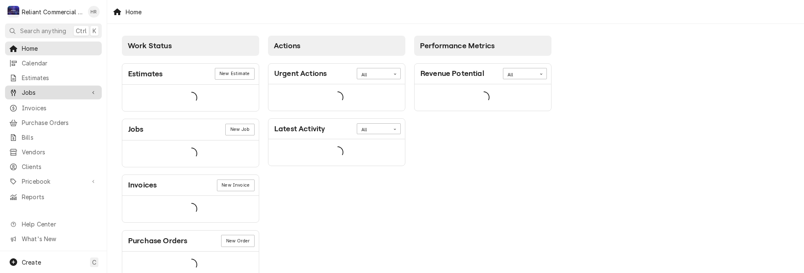
click at [26, 89] on span "Jobs" at bounding box center [53, 92] width 63 height 9
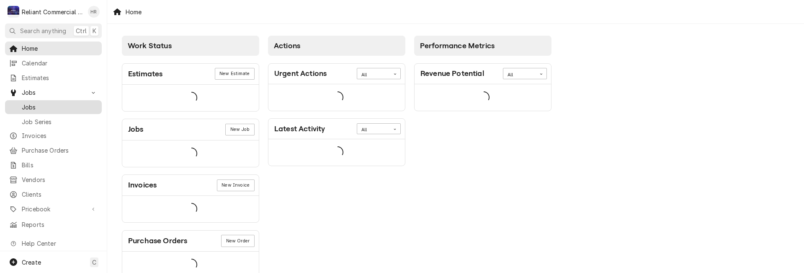
click at [30, 103] on span "Jobs" at bounding box center [60, 107] width 76 height 9
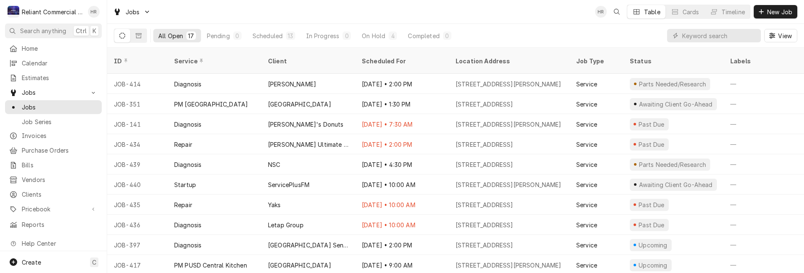
click at [167, 36] on div "All Open" at bounding box center [170, 35] width 25 height 9
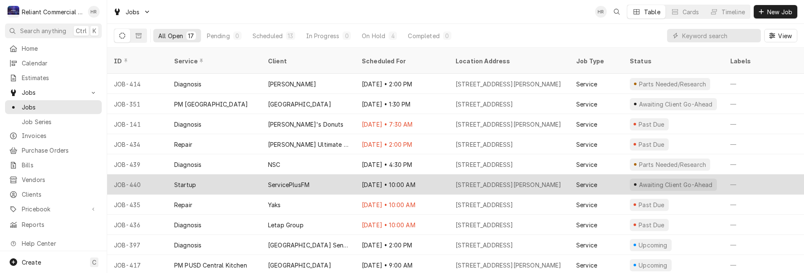
click at [428, 174] on div "Oct 11 • 10:00 AM" at bounding box center [402, 184] width 94 height 20
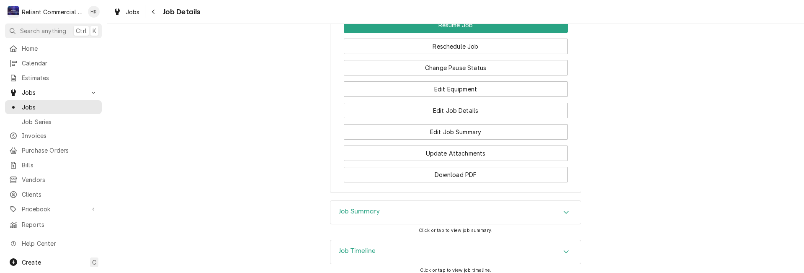
scroll to position [515, 0]
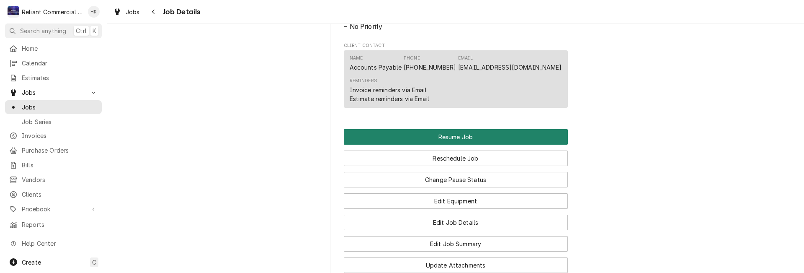
click at [477, 144] on button "Resume Job" at bounding box center [456, 136] width 224 height 15
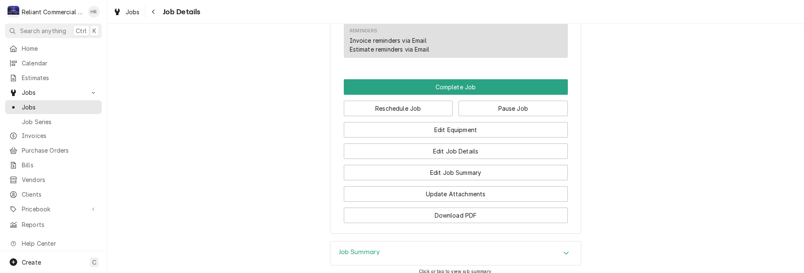
scroll to position [502, 0]
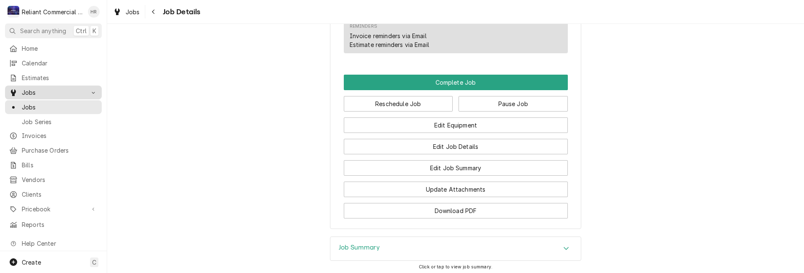
click at [37, 88] on span "Jobs" at bounding box center [53, 92] width 63 height 9
click at [34, 90] on span "Jobs" at bounding box center [53, 92] width 63 height 9
click at [37, 103] on span "Jobs" at bounding box center [60, 107] width 76 height 9
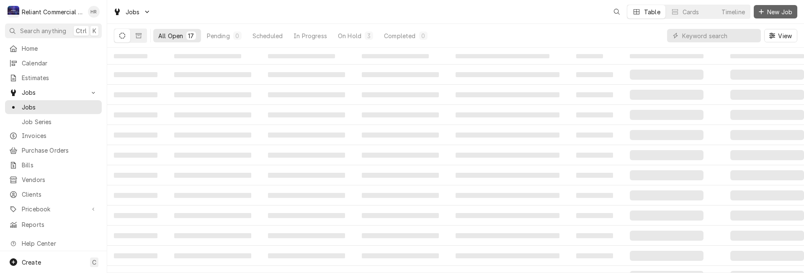
click at [776, 10] on span "New Job" at bounding box center [779, 12] width 28 height 9
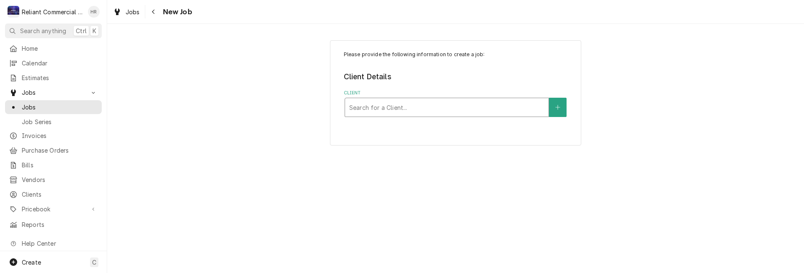
click at [414, 110] on div "Client" at bounding box center [446, 107] width 195 height 15
type input "yak"
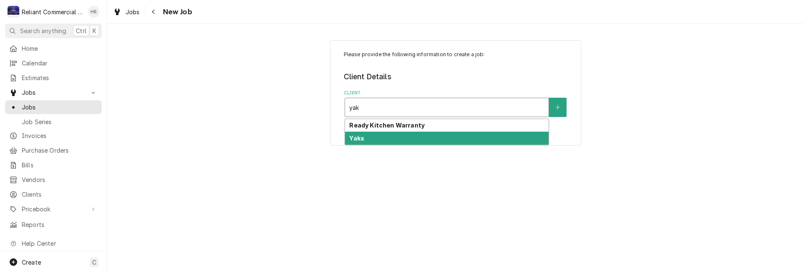
click at [413, 139] on div "Yaks" at bounding box center [446, 137] width 203 height 13
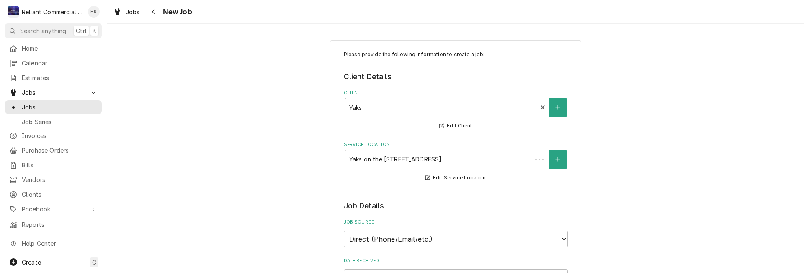
type textarea "x"
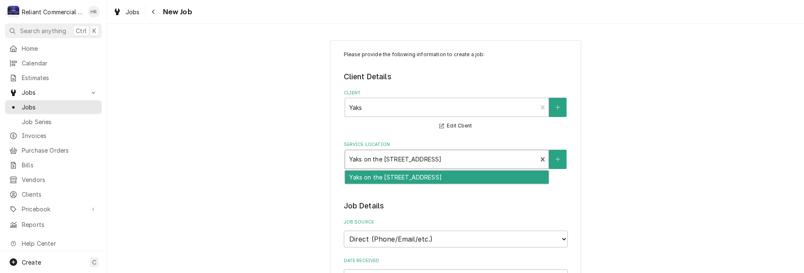
click at [506, 157] on div "Service Location" at bounding box center [441, 159] width 184 height 15
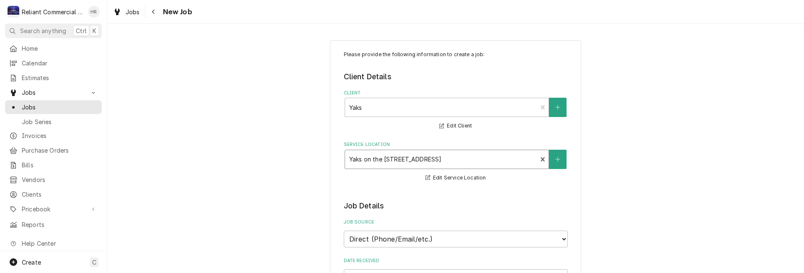
click at [506, 157] on div "Service Location" at bounding box center [441, 159] width 184 height 15
click at [46, 190] on span "Clients" at bounding box center [60, 194] width 76 height 9
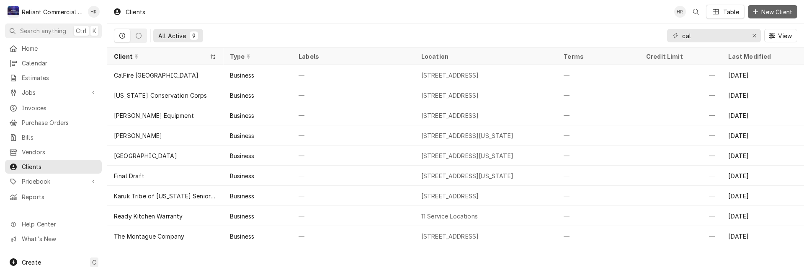
click at [771, 14] on span "New Client" at bounding box center [777, 12] width 34 height 9
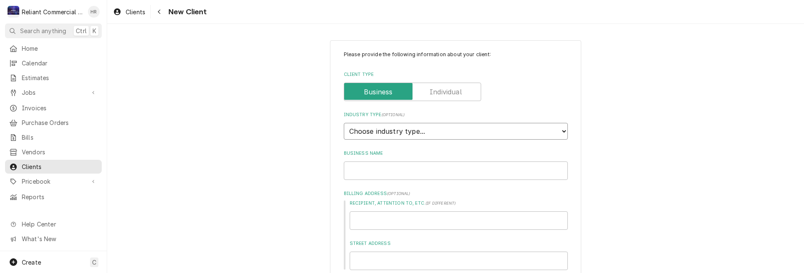
click at [482, 132] on select "Choose industry type... Residential Commercial Industrial Government" at bounding box center [456, 131] width 224 height 17
click at [564, 130] on select "Choose industry type... Residential Commercial Industrial Government" at bounding box center [456, 131] width 224 height 17
click at [558, 130] on select "Choose industry type... Residential Commercial Industrial Government" at bounding box center [456, 131] width 224 height 17
select select "2"
click at [344, 123] on select "Choose industry type... Residential Commercial Industrial Government" at bounding box center [456, 131] width 224 height 17
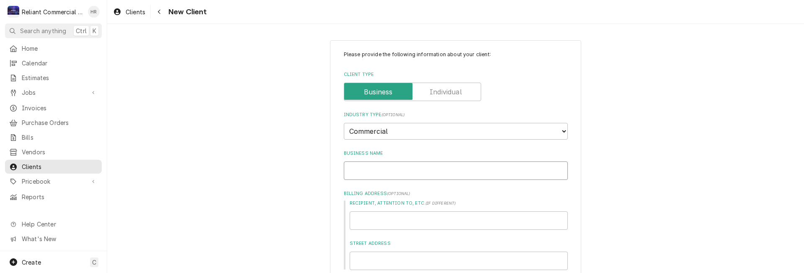
click at [396, 170] on input "Business Name" at bounding box center [456, 170] width 224 height 18
type textarea "x"
type input "D"
type textarea "x"
type input "Dr"
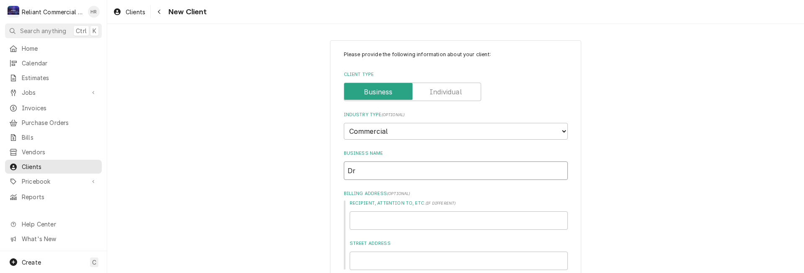
type textarea "x"
type input "Dri"
type textarea "x"
type input "Driz"
type textarea "x"
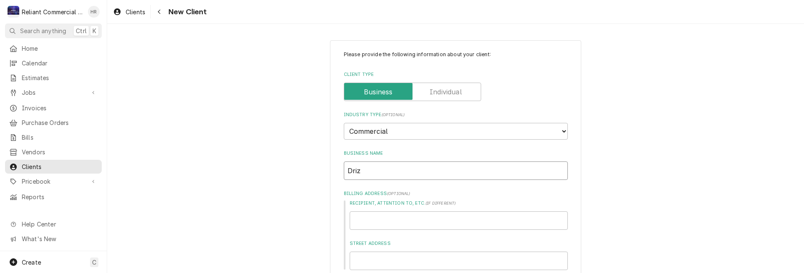
type input "Drizz"
type textarea "x"
type input "Drizzl"
type textarea "x"
type input "Drizzle"
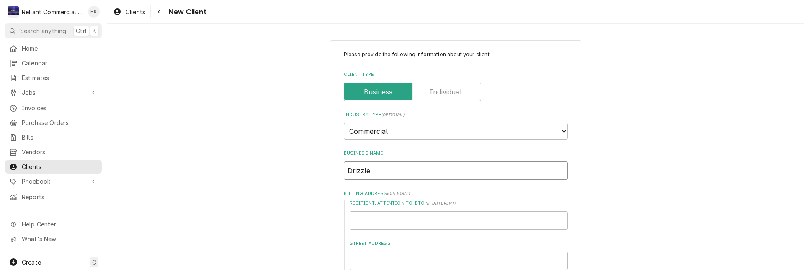
type textarea "x"
type input "Drizzle"
type textarea "x"
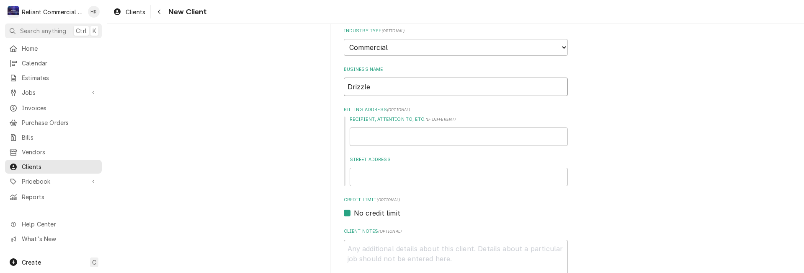
scroll to position [126, 0]
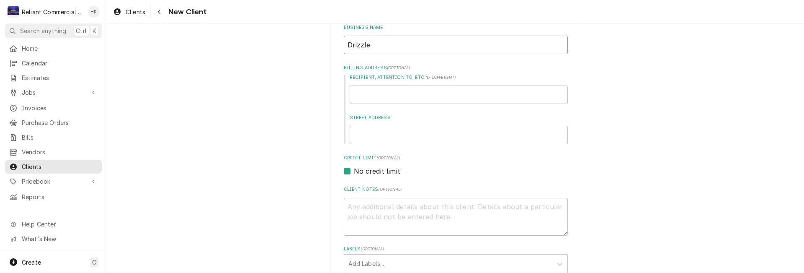
type input "Drizzle"
click at [392, 94] on input "Recipient, Attention To, etc. ( if different )" at bounding box center [459, 94] width 218 height 18
click at [400, 142] on input "Street Address" at bounding box center [459, 135] width 218 height 18
type textarea "x"
type input "4"
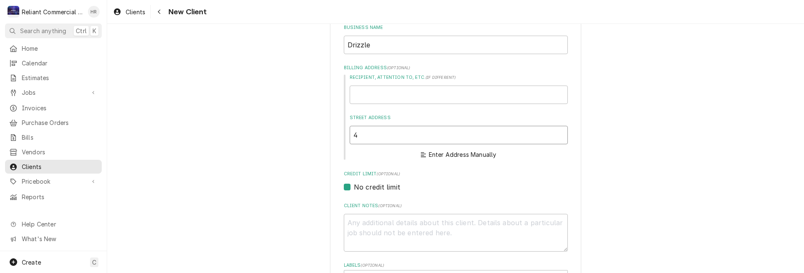
type textarea "x"
type input "40"
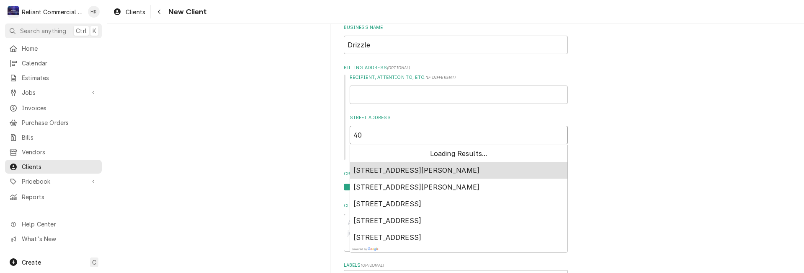
type textarea "x"
type input "401"
type textarea "x"
type input "401"
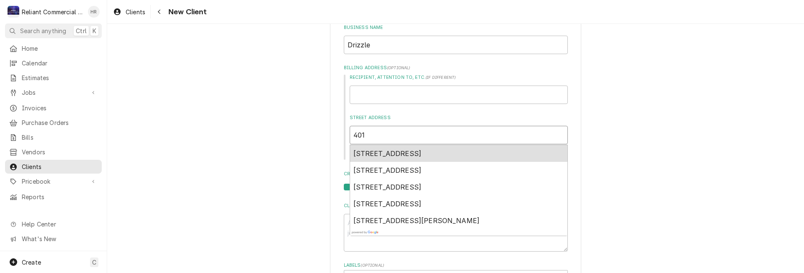
type textarea "x"
type input "401 N"
type textarea "x"
type input "401 No"
type textarea "x"
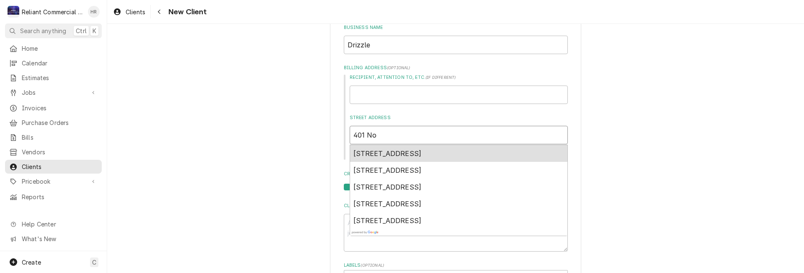
type input "401 Nor"
type textarea "x"
type input "401 Nort"
type textarea "x"
type input "401 North"
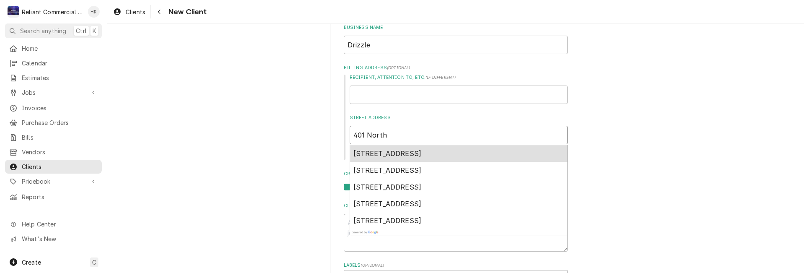
type textarea "x"
type input "401 North"
type textarea "x"
type input "401 North M"
type textarea "x"
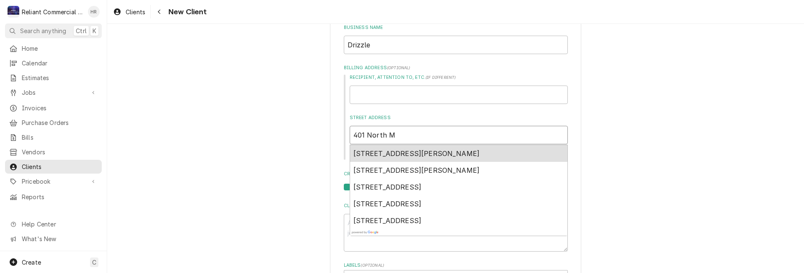
type input "401 North Mt"
click at [401, 149] on span "401 N Mt Shasta Blvd, Mount Shasta, CA, USA" at bounding box center [387, 153] width 68 height 8
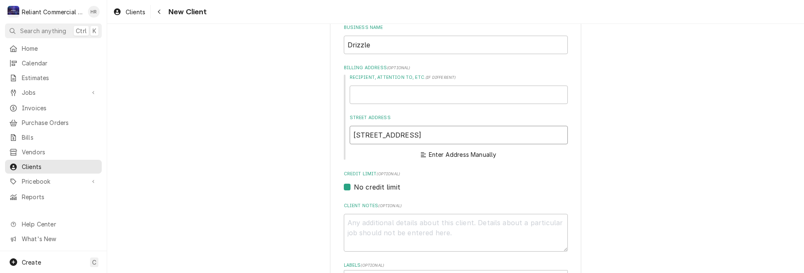
type textarea "x"
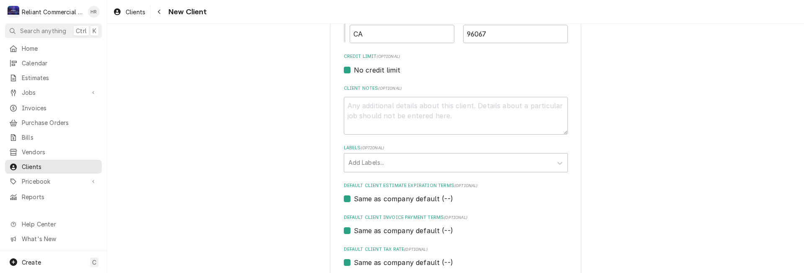
scroll to position [431, 0]
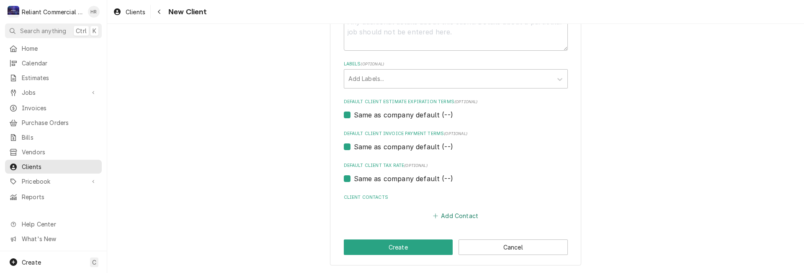
type input "[STREET_ADDRESS]"
click at [449, 218] on button "Add Contact" at bounding box center [455, 216] width 48 height 12
type textarea "x"
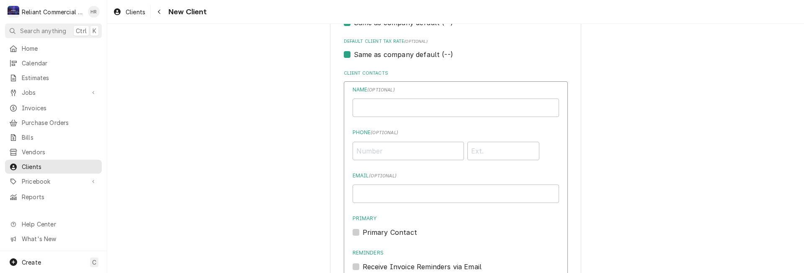
scroll to position [556, 0]
click at [414, 104] on input "Business Name" at bounding box center [456, 106] width 206 height 18
type input "[PERSON_NAME]"
click at [389, 148] on input "Phone ( optional )" at bounding box center [408, 149] width 111 height 18
click at [358, 149] on input "(209) 554-2" at bounding box center [408, 149] width 111 height 18
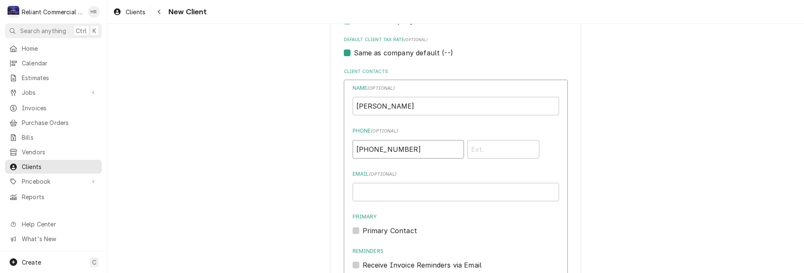
type input "[PHONE_NUMBER]"
click at [420, 199] on input "Email ( optional )" at bounding box center [456, 192] width 206 height 18
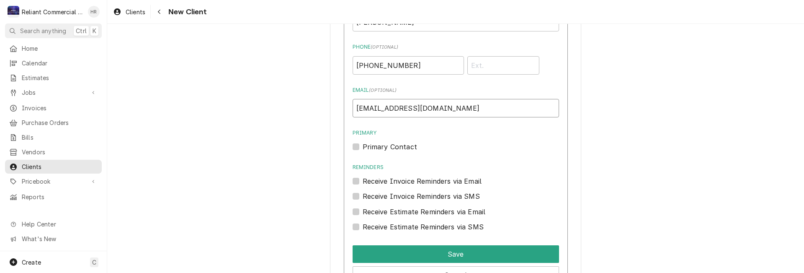
type input "[EMAIL_ADDRESS][DOMAIN_NAME]"
click at [363, 144] on label "Primary Contact" at bounding box center [390, 147] width 54 height 10
click at [363, 144] on input "Primary" at bounding box center [466, 151] width 206 height 18
checkbox input "true"
click at [363, 178] on label "Receive Invoice Reminders via Email" at bounding box center [422, 181] width 119 height 10
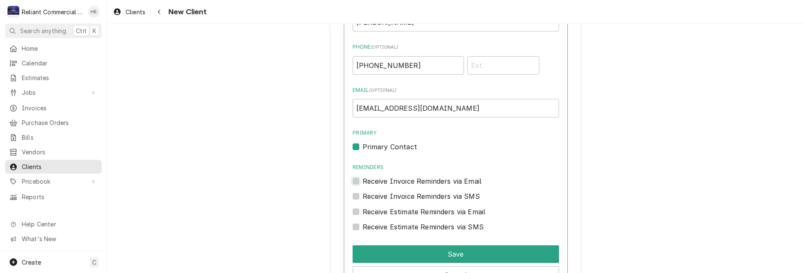
click at [363, 178] on input "Reminders" at bounding box center [466, 185] width 206 height 18
checkbox input "true"
click at [363, 208] on label "Receive Estimate Reminders via Email" at bounding box center [424, 211] width 123 height 10
click at [363, 208] on input "Contact Edit Form" at bounding box center [466, 215] width 206 height 18
checkbox input "true"
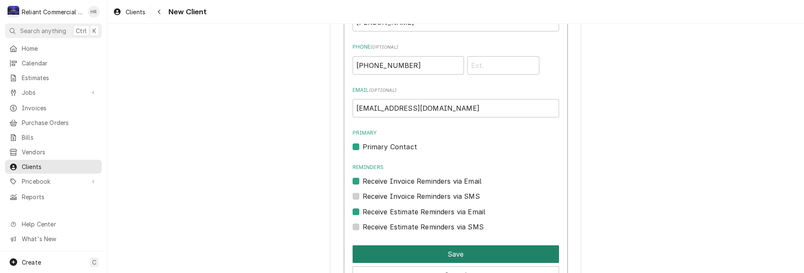
click at [466, 253] on button "Save" at bounding box center [456, 254] width 206 height 18
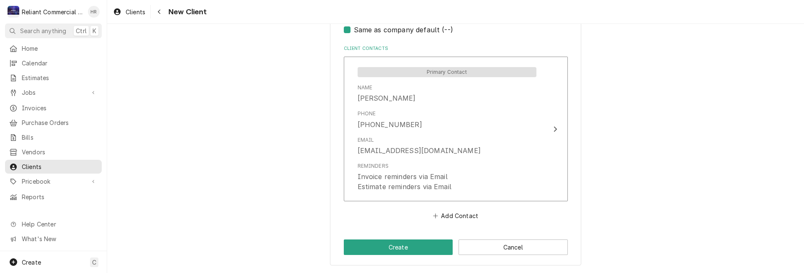
scroll to position [580, 0]
click at [411, 244] on button "Create" at bounding box center [398, 246] width 109 height 15
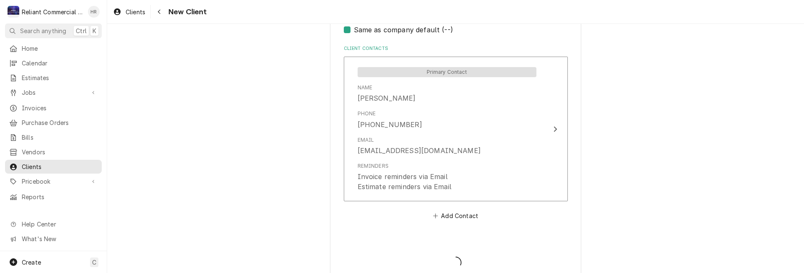
type textarea "x"
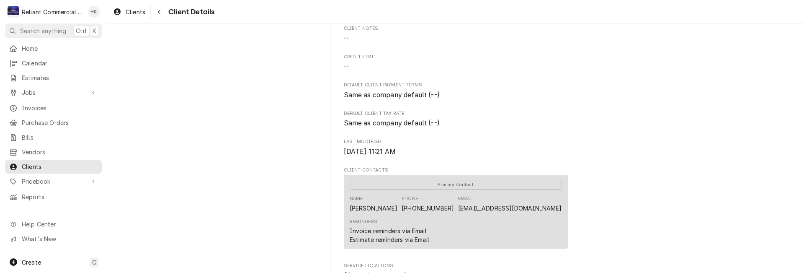
scroll to position [37, 0]
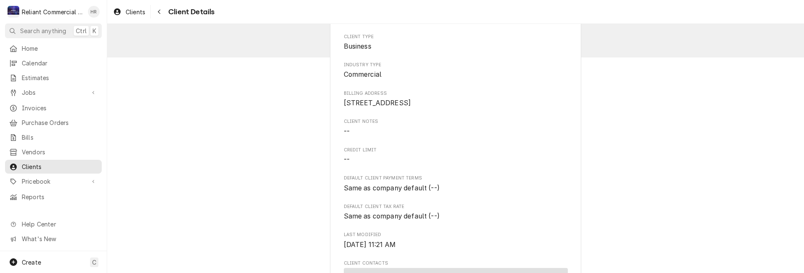
drag, startPoint x: 343, startPoint y: 102, endPoint x: 408, endPoint y: 118, distance: 67.4
click at [408, 118] on div "Client Type Business Industry Type Commercial Billing Address [STREET_ADDRESS] …" at bounding box center [456, 216] width 224 height 367
copy span "[STREET_ADDRESS]"
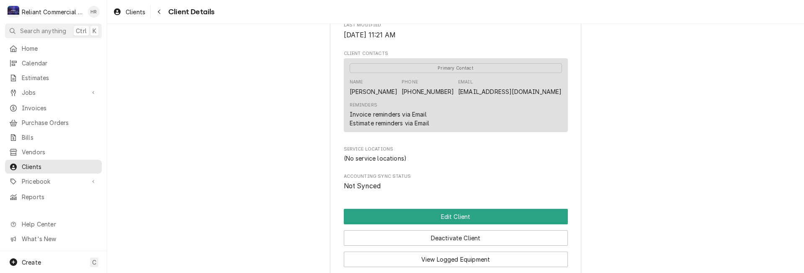
scroll to position [372, 0]
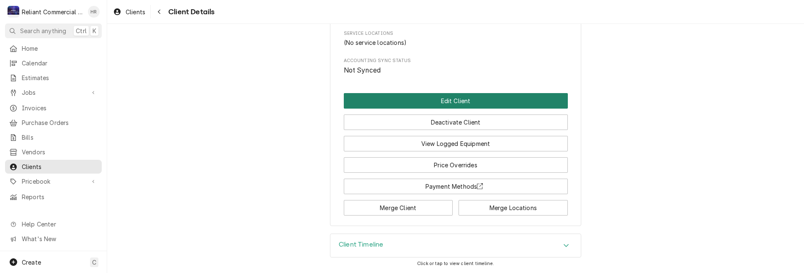
click at [464, 99] on button "Edit Client" at bounding box center [456, 100] width 224 height 15
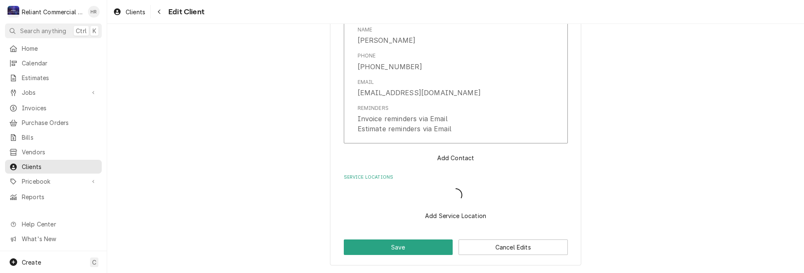
scroll to position [617, 0]
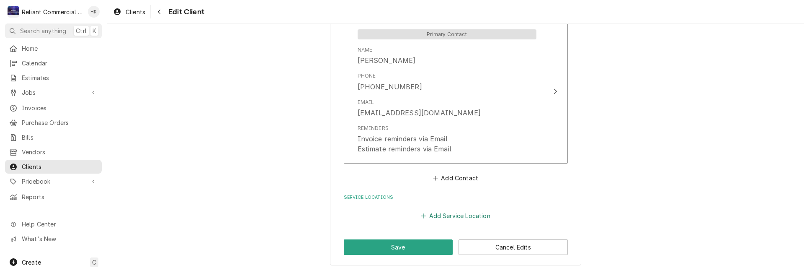
click at [455, 211] on button "Add Service Location" at bounding box center [456, 216] width 72 height 12
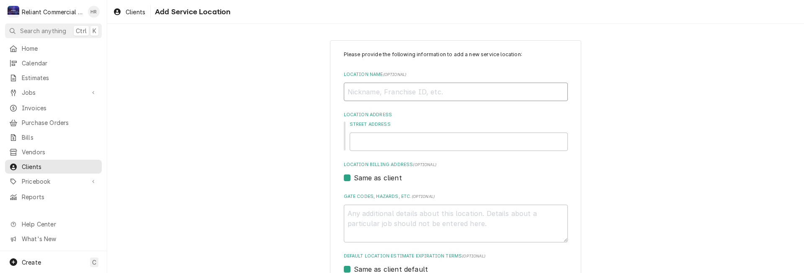
click at [398, 92] on input "Location Name ( optional )" at bounding box center [456, 91] width 224 height 18
type textarea "x"
type input "M"
type textarea "x"
type input "Ma"
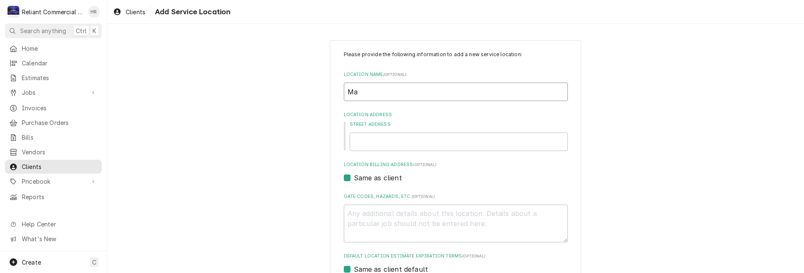
type textarea "x"
type input "Mai"
type textarea "x"
type input "Main"
type textarea "x"
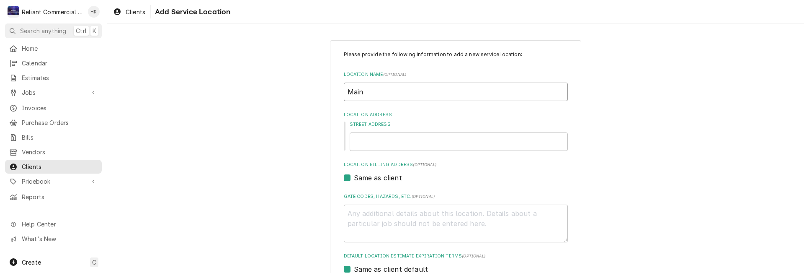
type input "Main"
type textarea "x"
type input "Main S"
type textarea "x"
type input "Main St"
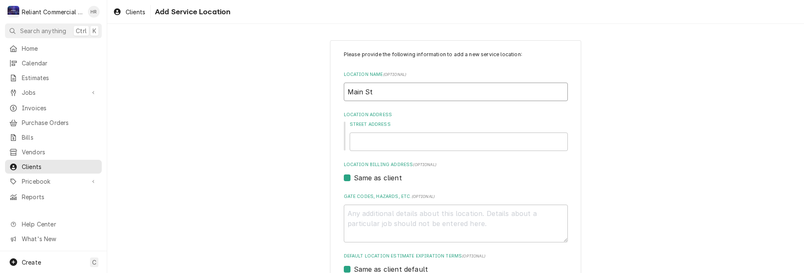
type textarea "x"
type input "Main Sto"
type textarea "x"
type input "Main Stor"
type textarea "x"
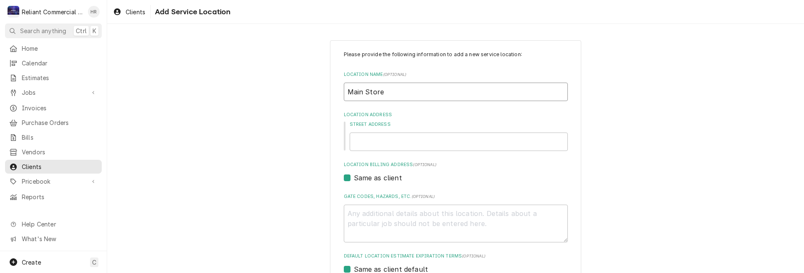
type input "Main Store"
click at [395, 146] on input "Street Address" at bounding box center [459, 141] width 218 height 18
paste input "[STREET_ADDRESS]"
type textarea "x"
type input "[STREET_ADDRESS]"
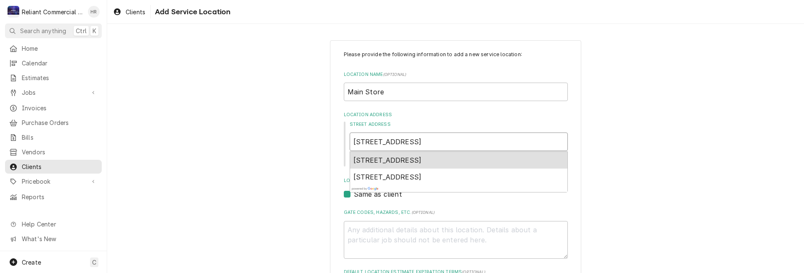
click at [411, 142] on input "[STREET_ADDRESS]" at bounding box center [459, 141] width 218 height 18
click at [422, 160] on span "[STREET_ADDRESS]" at bounding box center [387, 160] width 68 height 8
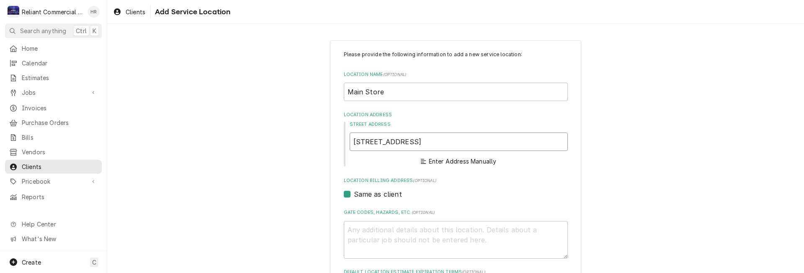
type textarea "x"
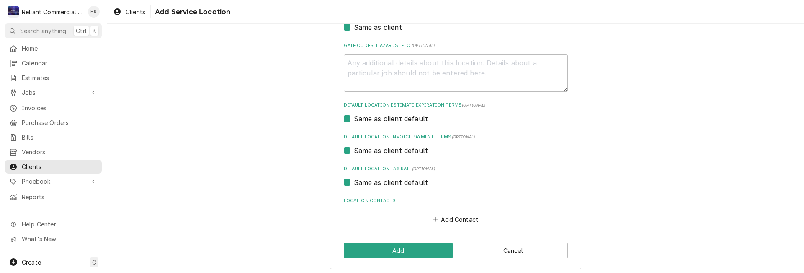
scroll to position [274, 0]
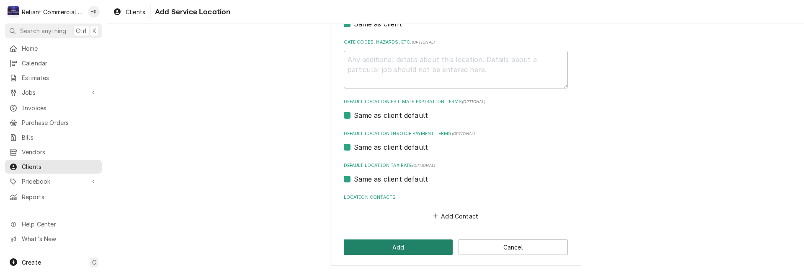
type input "[STREET_ADDRESS]"
click at [401, 247] on button "Add" at bounding box center [398, 246] width 109 height 15
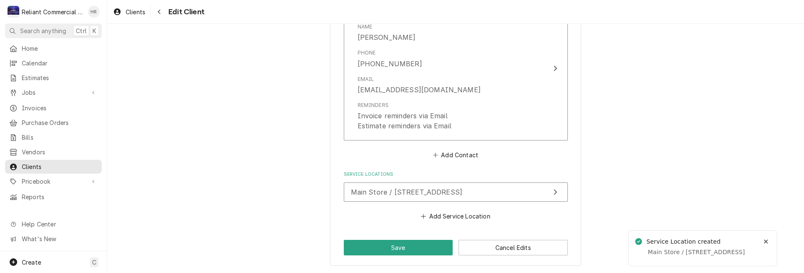
scroll to position [641, 0]
click at [381, 253] on button "Save" at bounding box center [398, 246] width 109 height 15
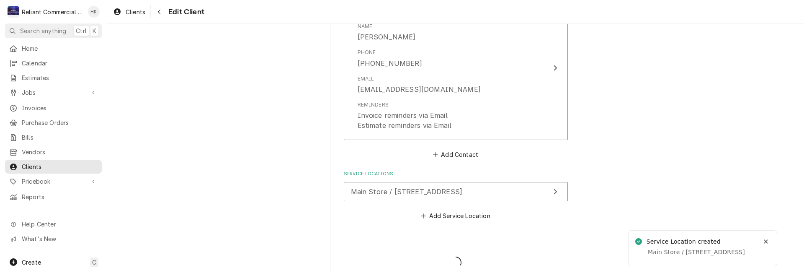
type textarea "x"
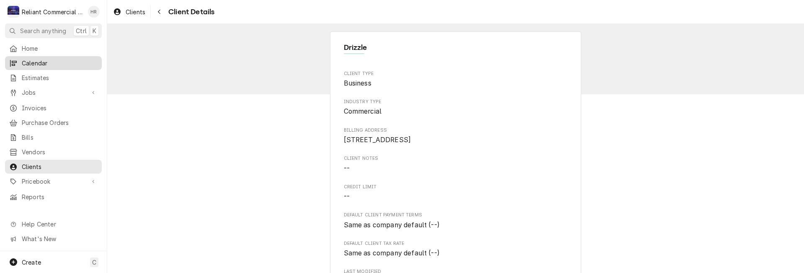
click at [52, 62] on span "Calendar" at bounding box center [60, 63] width 76 height 9
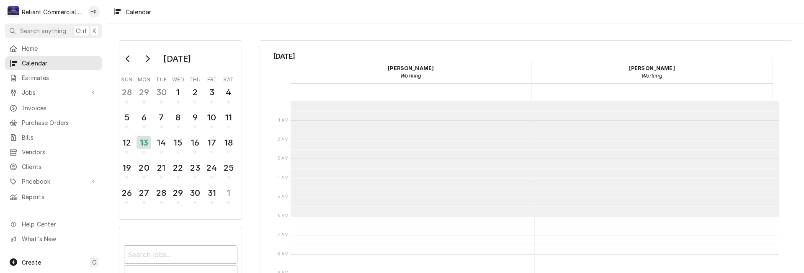
scroll to position [115, 0]
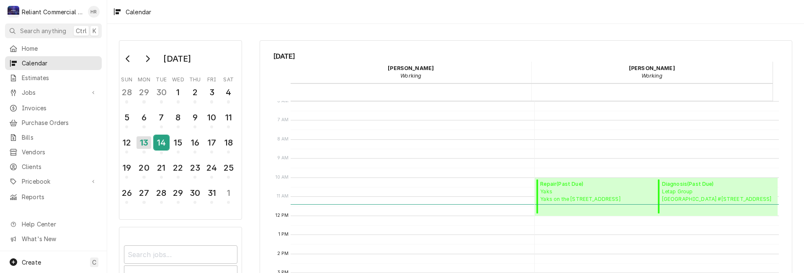
click at [160, 141] on div "14" at bounding box center [161, 142] width 15 height 14
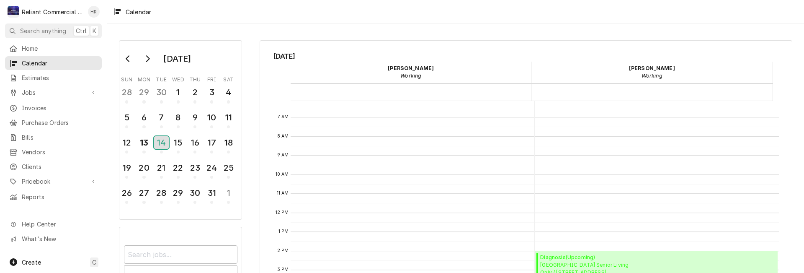
scroll to position [126, 0]
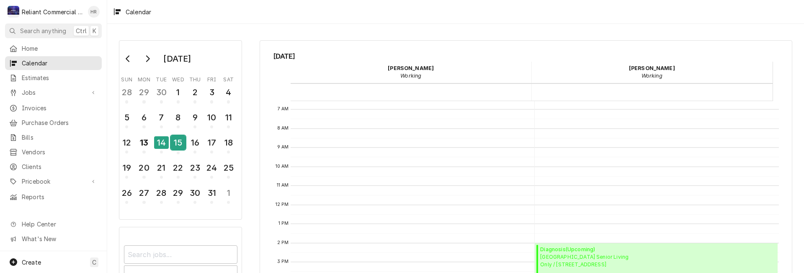
click at [181, 141] on div "15" at bounding box center [178, 142] width 15 height 14
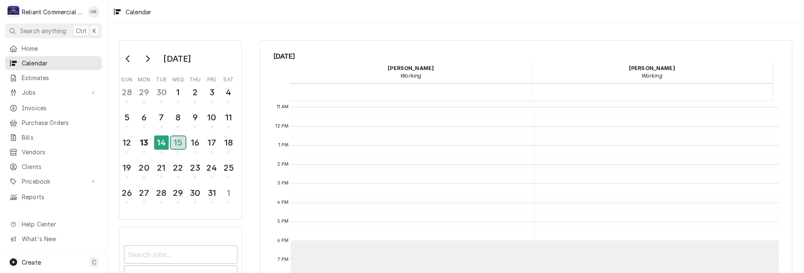
scroll to position [0, 0]
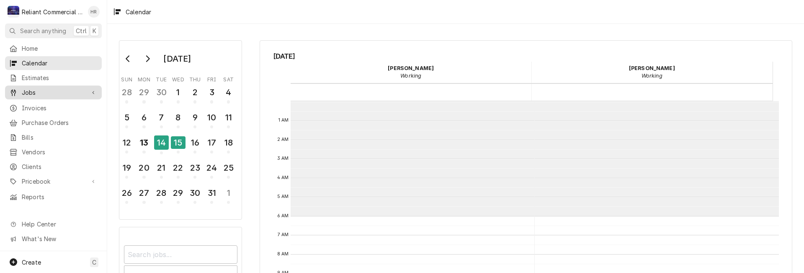
click at [33, 90] on span "Jobs" at bounding box center [53, 92] width 63 height 9
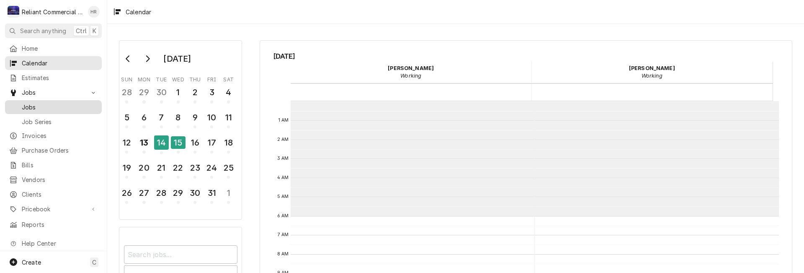
click at [40, 103] on span "Jobs" at bounding box center [60, 107] width 76 height 9
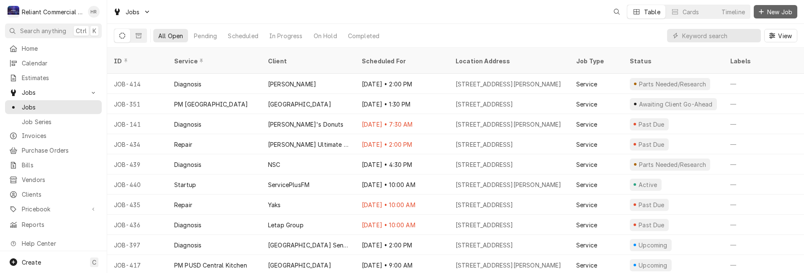
click at [773, 12] on span "New Job" at bounding box center [779, 12] width 28 height 9
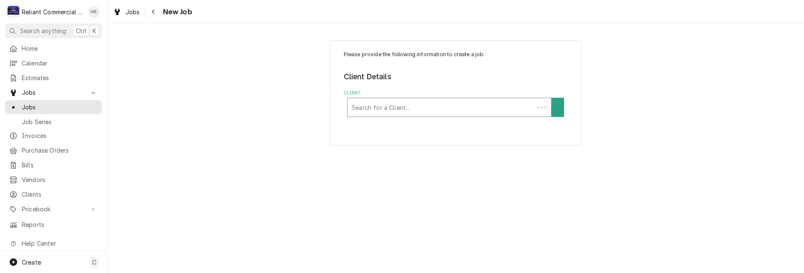
click at [412, 108] on div "Client" at bounding box center [441, 107] width 178 height 15
type input "dr"
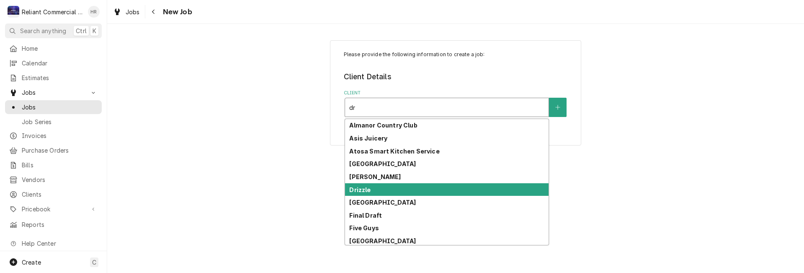
click at [400, 190] on div "Drizzle" at bounding box center [446, 189] width 203 height 13
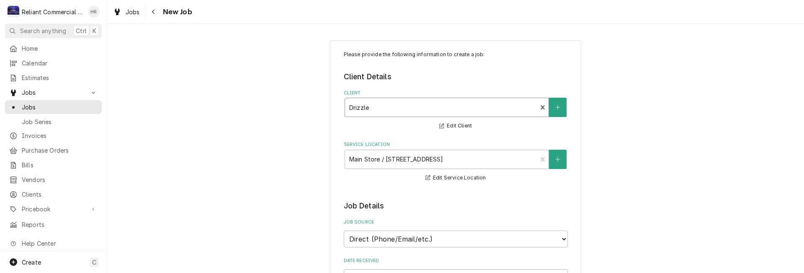
scroll to position [167, 0]
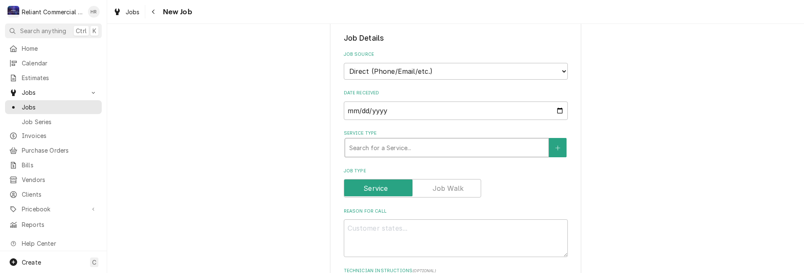
click at [458, 149] on div "Service Type" at bounding box center [446, 147] width 195 height 15
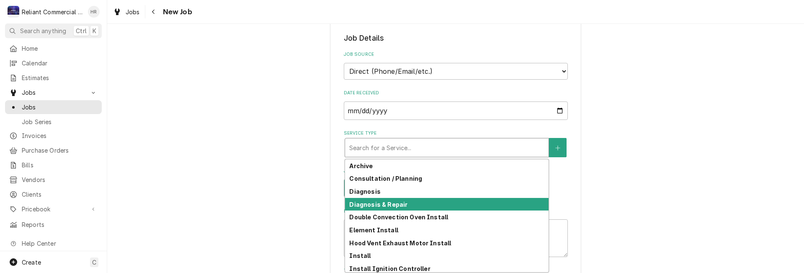
click at [381, 203] on strong "Diagnosis & Repair" at bounding box center [378, 204] width 58 height 7
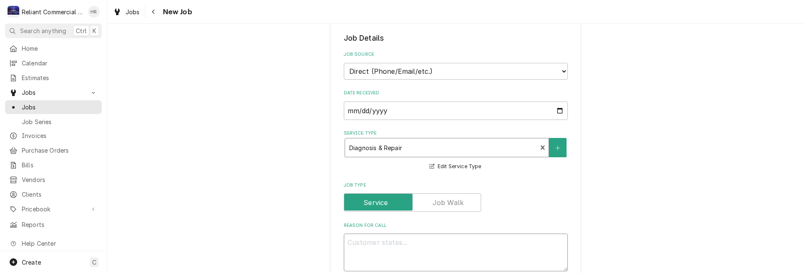
click at [424, 244] on textarea "Reason For Call" at bounding box center [456, 252] width 224 height 38
type textarea "x"
type textarea "G"
type textarea "x"
type textarea "Ga"
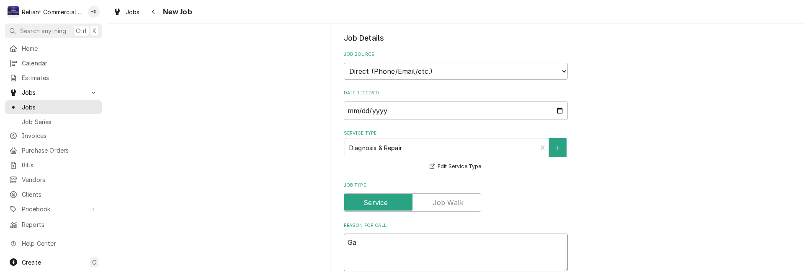
type textarea "x"
type textarea "Gar"
type textarea "x"
type textarea "Garl"
type textarea "x"
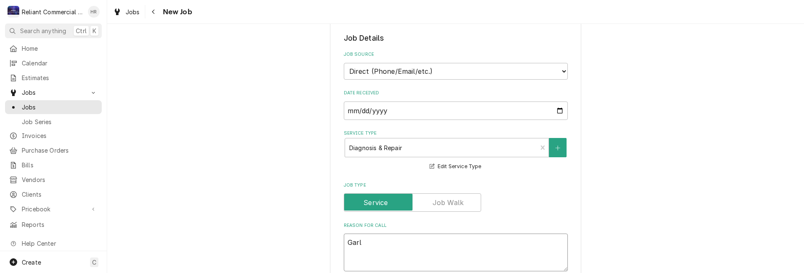
type textarea "Garla"
type textarea "x"
type textarea "Garlan"
type textarea "x"
type textarea "Garland"
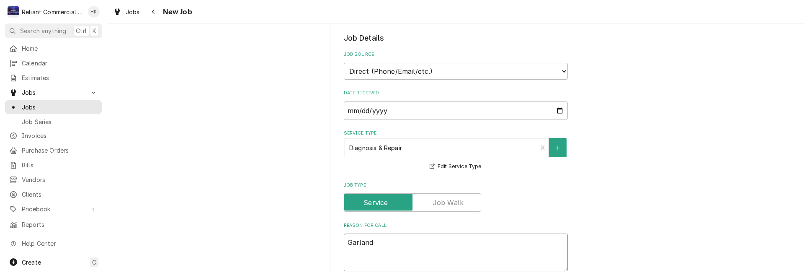
type textarea "x"
type textarea "Garland"
type textarea "x"
type textarea "Garland G"
type textarea "x"
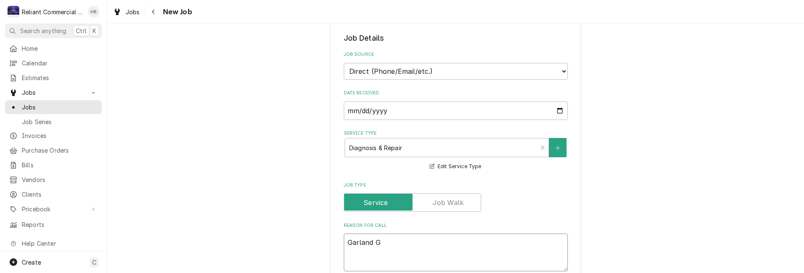
type textarea "Garland Gr"
type textarea "x"
type textarea "Garland Gri"
type textarea "x"
type textarea "Garland Gril"
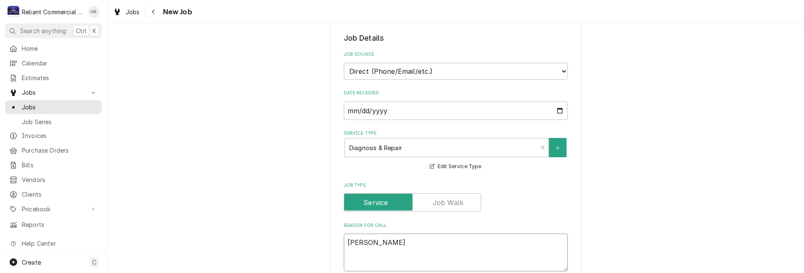
type textarea "x"
type textarea "Garland Grill"
type textarea "x"
type textarea "Garland Grill"
type textarea "x"
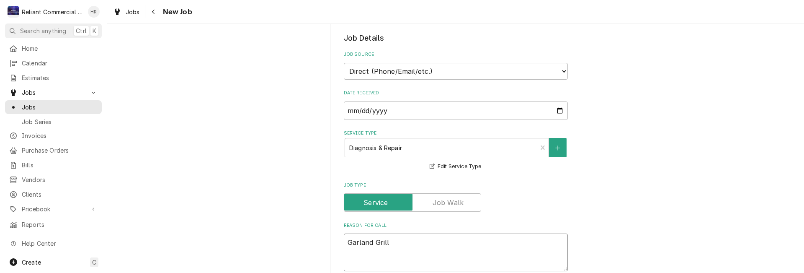
type textarea "Garland Grill i"
type textarea "x"
type textarea "Garland Grill in"
type textarea "x"
type textarea "Garland Grill ins"
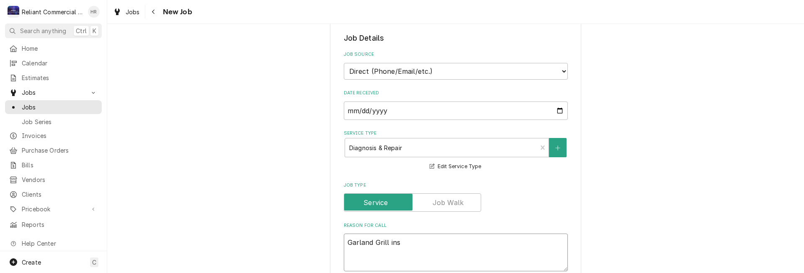
type textarea "x"
type textarea "Garland Grill insp"
type textarea "x"
type textarea "Garland Grill inspe"
type textarea "x"
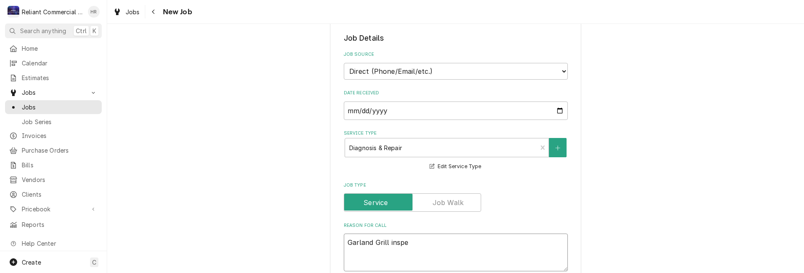
type textarea "Garland Grill inspec"
type textarea "x"
type textarea "Garland Grill inspect"
type textarea "x"
type textarea "Garland Grill inspecti"
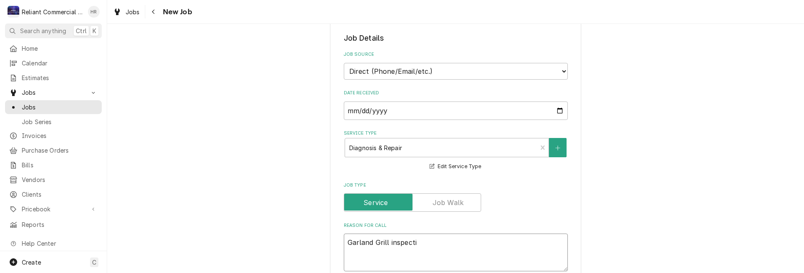
type textarea "x"
type textarea "Garland Grill inspectio"
type textarea "x"
type textarea "Garland Grill inspection"
type textarea "x"
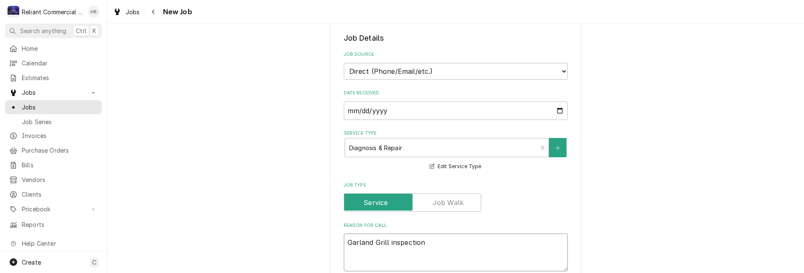
type textarea "Garland Grill inspection."
type textarea "x"
type textarea "Garland Grill inspection."
type textarea "x"
type textarea "Garland Grill inspection. P"
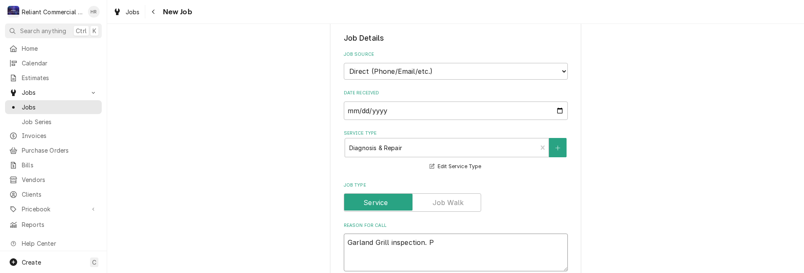
type textarea "x"
type textarea "Garland Grill inspection. Po"
type textarea "x"
type textarea "Garland Grill inspection. Pos"
type textarea "x"
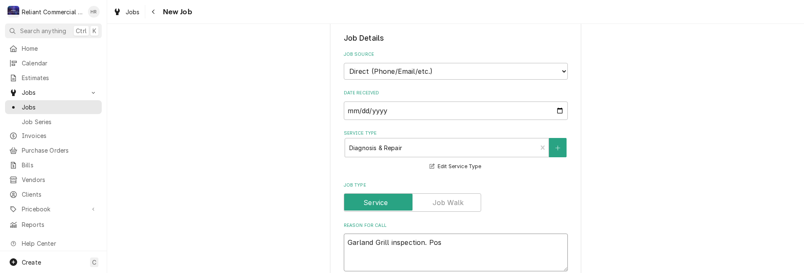
type textarea "Garland Grill inspection. Poss"
type textarea "x"
type textarea "Garland Grill inspection. Possi"
type textarea "x"
type textarea "Garland Grill inspection. Possib"
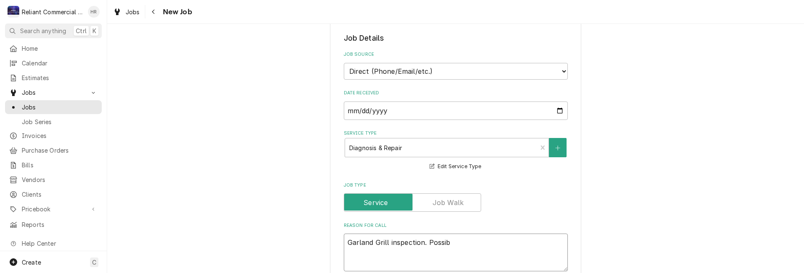
type textarea "x"
type textarea "Garland Grill inspection. Possibl"
type textarea "x"
type textarea "Garland Grill inspection. Possible"
type textarea "x"
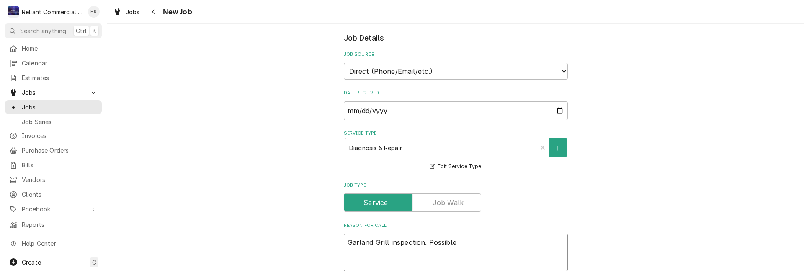
type textarea "Garland Grill inspection. Possible"
type textarea "x"
type textarea "Garland Grill inspection. Possible p"
type textarea "x"
type textarea "Garland Grill inspection. Possible po"
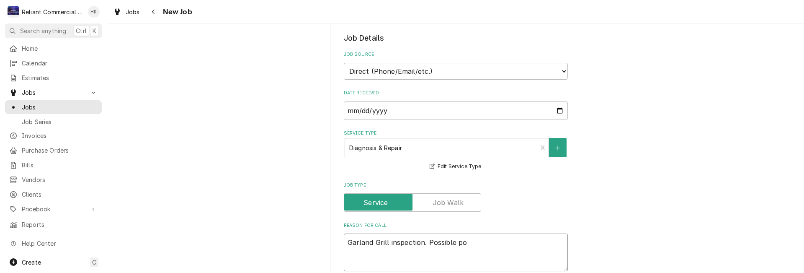
type textarea "x"
type textarea "Garland Grill inspection. Possible pow"
type textarea "x"
type textarea "Garland Grill inspection. Possible powe"
type textarea "x"
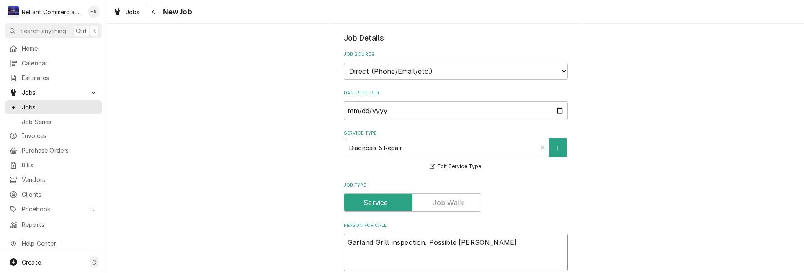
type textarea "Garland Grill inspection. Possible power"
type textarea "x"
type textarea "Garland Grill inspection. Possible power"
type textarea "x"
type textarea "Garland Grill inspection. Possible power c"
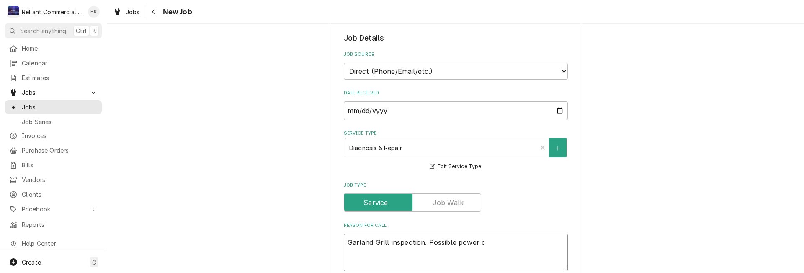
type textarea "x"
type textarea "Garland Grill inspection. Possible power co"
type textarea "x"
type textarea "Garland Grill inspection. Possible power cor"
type textarea "x"
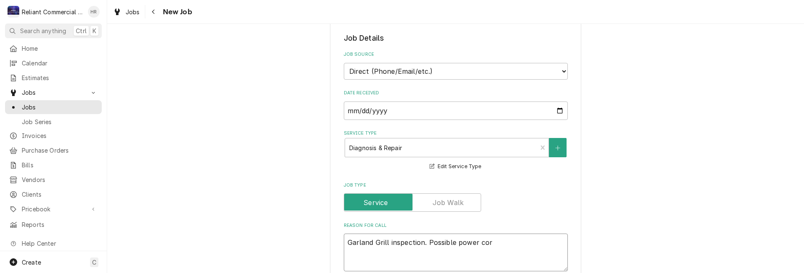
type textarea "Garland Grill inspection. Possible power cord"
type textarea "x"
type textarea "Garland Grill inspection. Possible power cord"
type textarea "x"
type textarea "Garland Grill inspection. Possible power cord r"
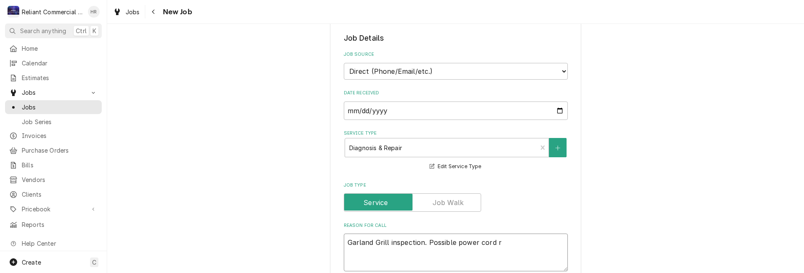
type textarea "x"
type textarea "Garland Grill inspection. Possible power cord re"
type textarea "x"
type textarea "Garland Grill inspection. Possible power cord rep"
type textarea "x"
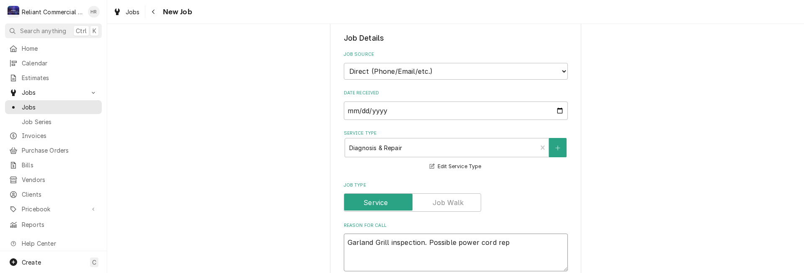
type textarea "Garland Grill inspection. Possible power cord repl"
type textarea "x"
type textarea "Garland Grill inspection. Possible power cord repla"
type textarea "x"
type textarea "Garland Grill inspection. Possible power cord replac"
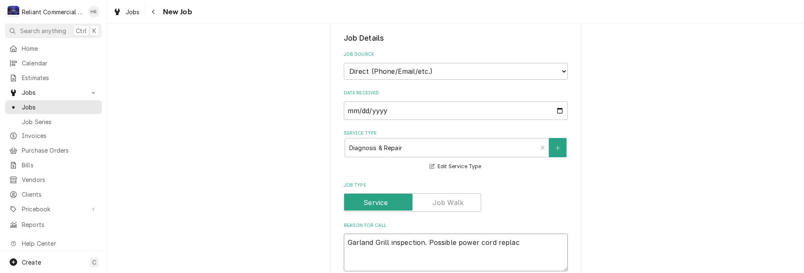
type textarea "x"
type textarea "Garland Grill inspection. Possible power cord replace"
type textarea "x"
type textarea "Garland Grill inspection. Possible power cord replacem"
type textarea "x"
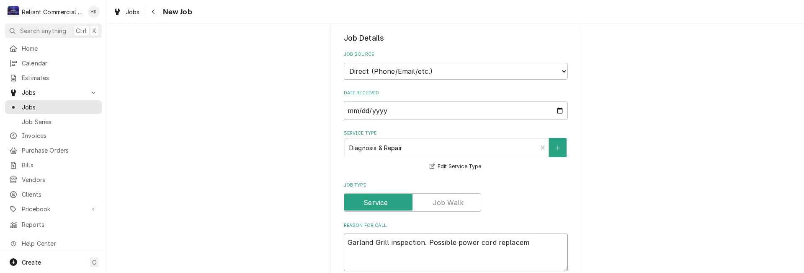
type textarea "Garland Grill inspection. Possible power cord replaceme"
type textarea "x"
type textarea "Garland Grill inspection. Possible power cord replacemen"
type textarea "x"
type textarea "Garland Grill inspection. Possible power cord replacement"
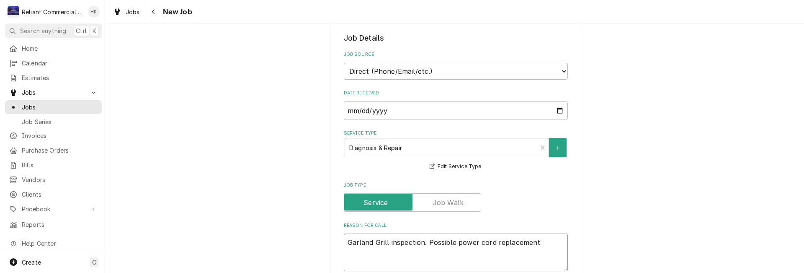
type textarea "x"
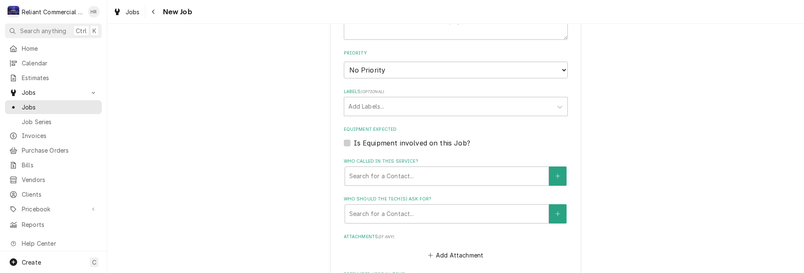
scroll to position [461, 0]
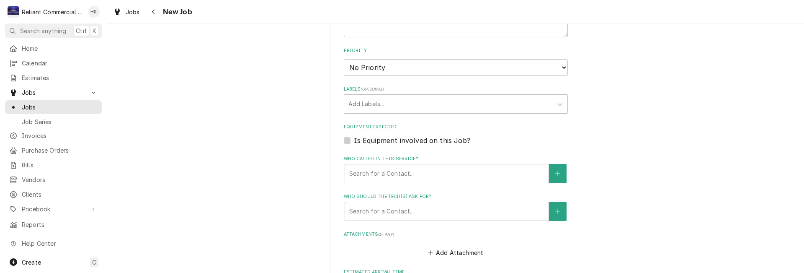
type textarea "Garland Grill inspection. Possible power cord replacement"
click at [354, 142] on label "Is Equipment involved on this Job?" at bounding box center [412, 140] width 116 height 10
click at [354, 142] on input "Equipment Expected" at bounding box center [466, 144] width 224 height 18
checkbox input "true"
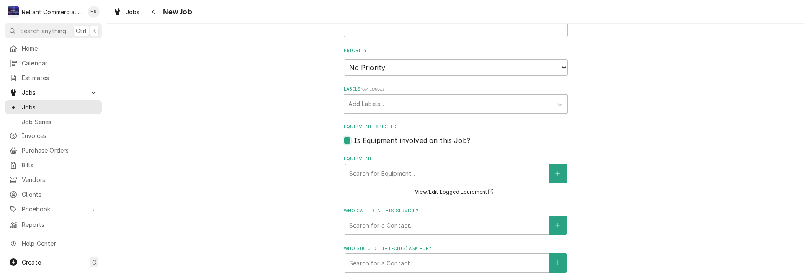
type textarea "x"
click at [405, 169] on div "Equipment" at bounding box center [446, 173] width 195 height 15
click at [559, 172] on button "Equipment" at bounding box center [558, 173] width 18 height 19
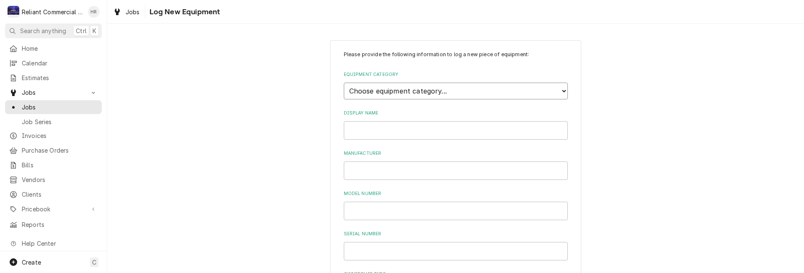
click at [509, 91] on select "Choose equipment category... Cooking Equipment Fryers Ovens and Ranges Concessi…" at bounding box center [456, 90] width 224 height 17
select select "1"
click at [344, 82] on select "Choose equipment category... Cooking Equipment Fryers Ovens and Ranges Concessi…" at bounding box center [456, 90] width 224 height 17
click at [425, 132] on select "Choose equipment type... Broiler Charbroiler Commercial Microwave Commercial To…" at bounding box center [456, 129] width 224 height 17
select select "6"
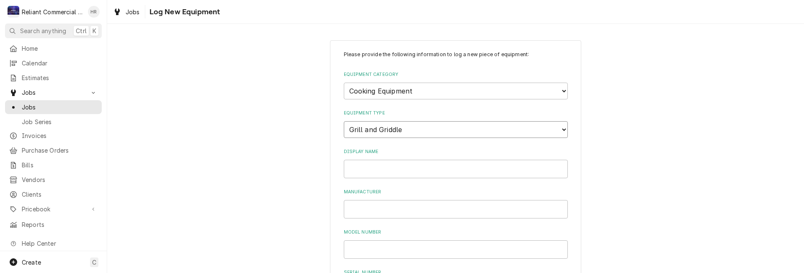
click at [344, 121] on select "Choose equipment type... Broiler Charbroiler Commercial Microwave Commercial To…" at bounding box center [456, 129] width 224 height 17
click at [415, 170] on input "Display Name" at bounding box center [456, 169] width 224 height 18
type input "Garland 1"
click at [402, 211] on input "Manufacturer" at bounding box center [456, 209] width 224 height 18
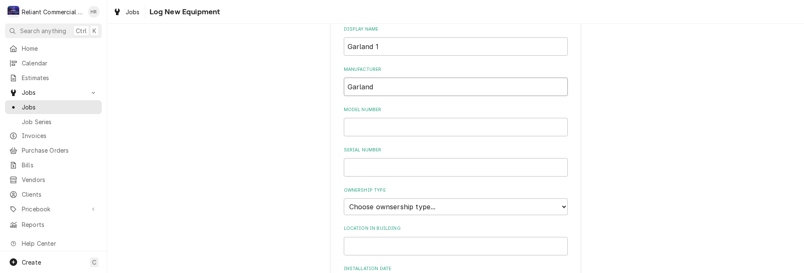
scroll to position [126, 0]
type input "Garland"
click at [484, 206] on select "Choose ownsership type... Unknown Owned Leased Rented" at bounding box center [456, 203] width 224 height 17
select select "1"
click at [344, 195] on select "Choose ownsership type... Unknown Owned Leased Rented" at bounding box center [456, 203] width 224 height 17
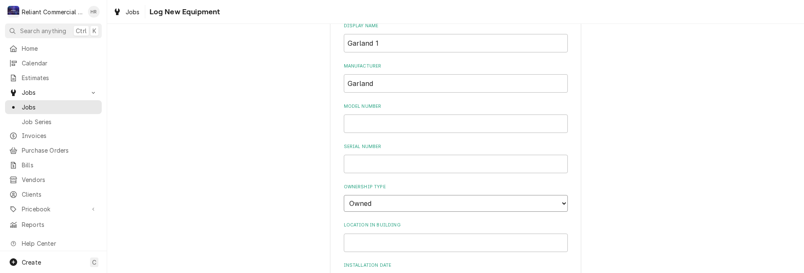
scroll to position [293, 0]
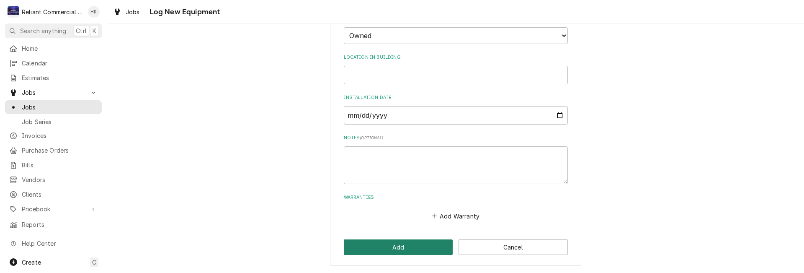
click at [401, 241] on button "Add" at bounding box center [398, 246] width 109 height 15
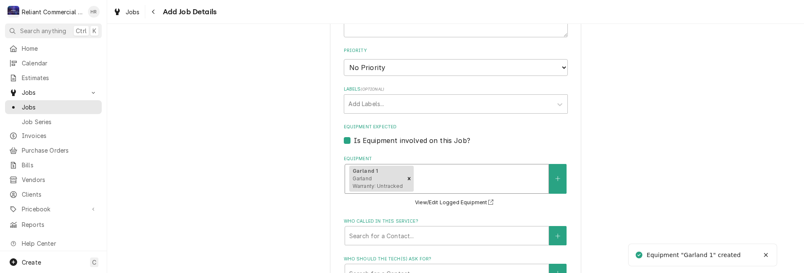
scroll to position [628, 0]
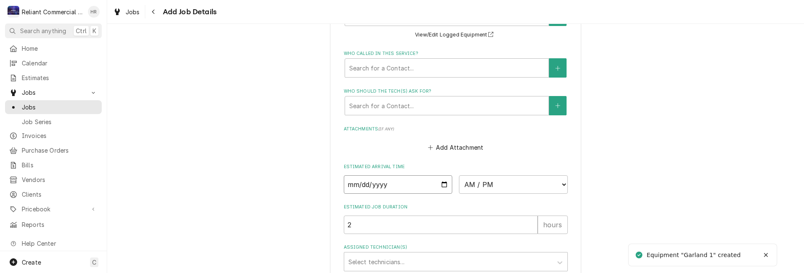
click at [446, 184] on input "Date" at bounding box center [398, 184] width 109 height 18
click at [439, 184] on input "Date" at bounding box center [398, 184] width 109 height 18
type textarea "x"
type input "2025-10-15"
type textarea "x"
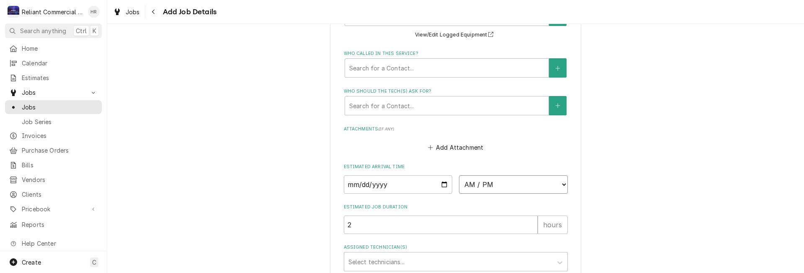
click at [560, 183] on select "AM / PM 6:00 AM 6:15 AM 6:30 AM 6:45 AM 7:00 AM 7:15 AM 7:30 AM 7:45 AM 8:00 AM…" at bounding box center [513, 184] width 109 height 18
select select "09:30:00"
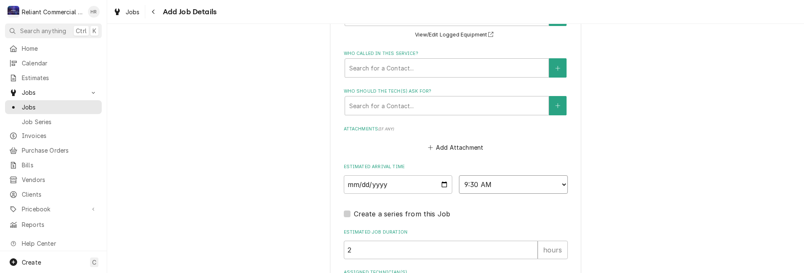
scroll to position [712, 0]
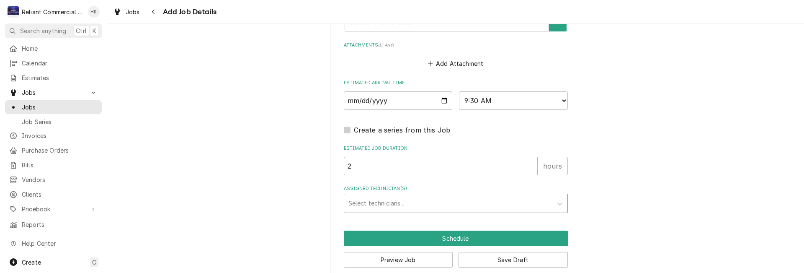
click at [437, 204] on div "Assigned Technician(s)" at bounding box center [448, 203] width 200 height 15
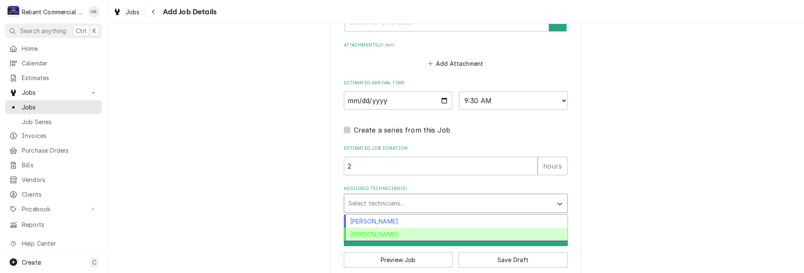
click at [407, 234] on div "Heath Reed" at bounding box center [455, 233] width 223 height 13
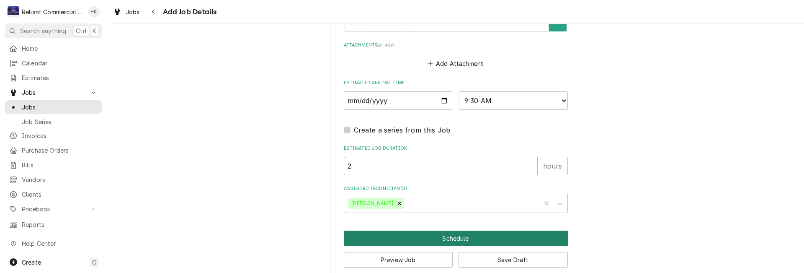
click at [459, 238] on button "Schedule" at bounding box center [456, 237] width 224 height 15
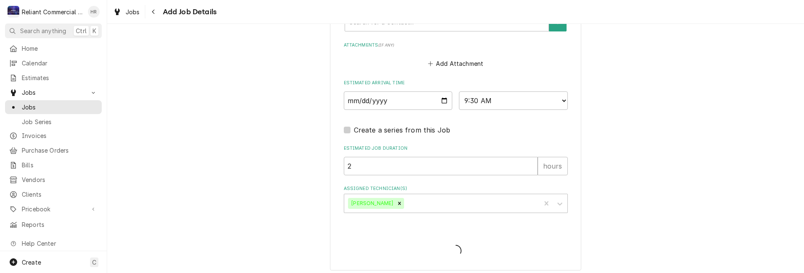
type textarea "x"
